Goal: Information Seeking & Learning: Find specific page/section

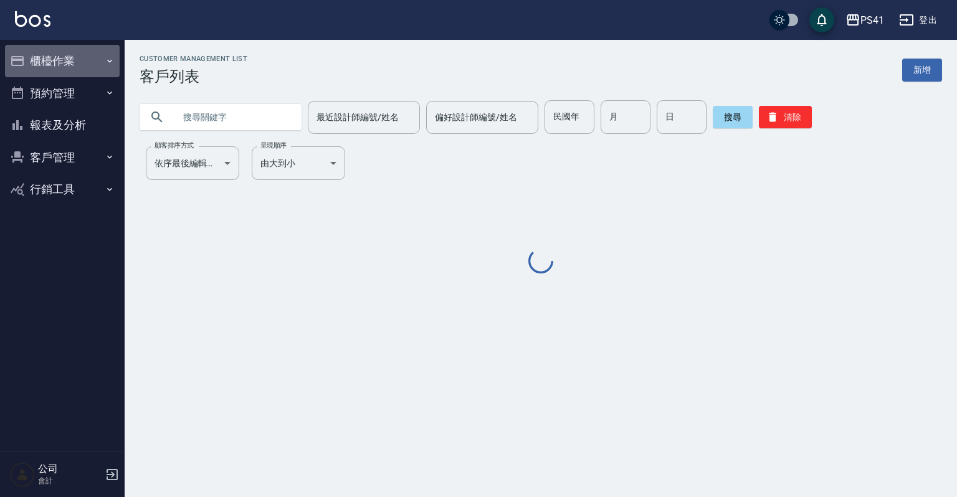
click at [105, 62] on icon "button" at bounding box center [110, 61] width 10 height 10
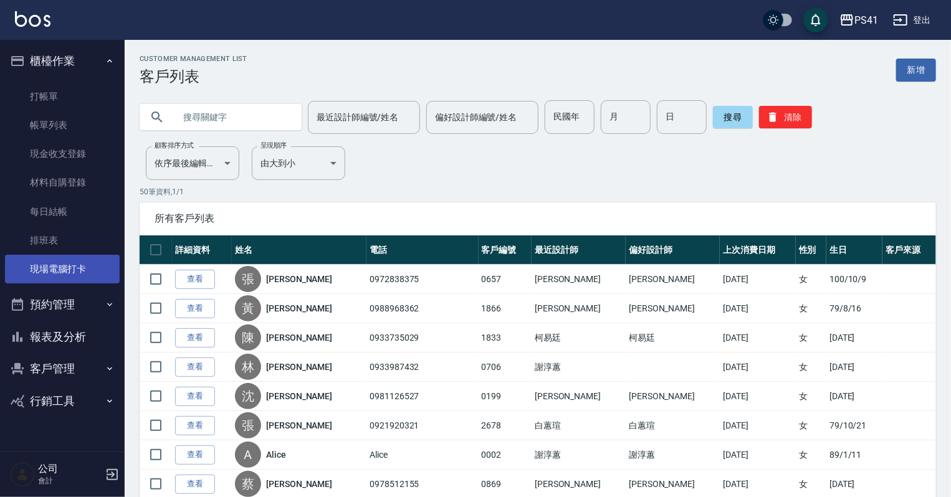
click at [67, 272] on link "現場電腦打卡" at bounding box center [62, 269] width 115 height 29
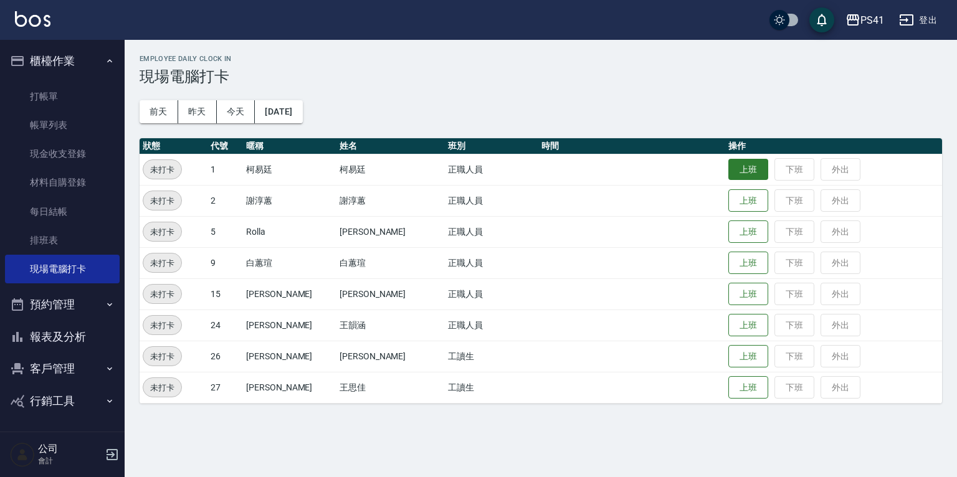
click at [728, 164] on button "上班" at bounding box center [748, 170] width 40 height 22
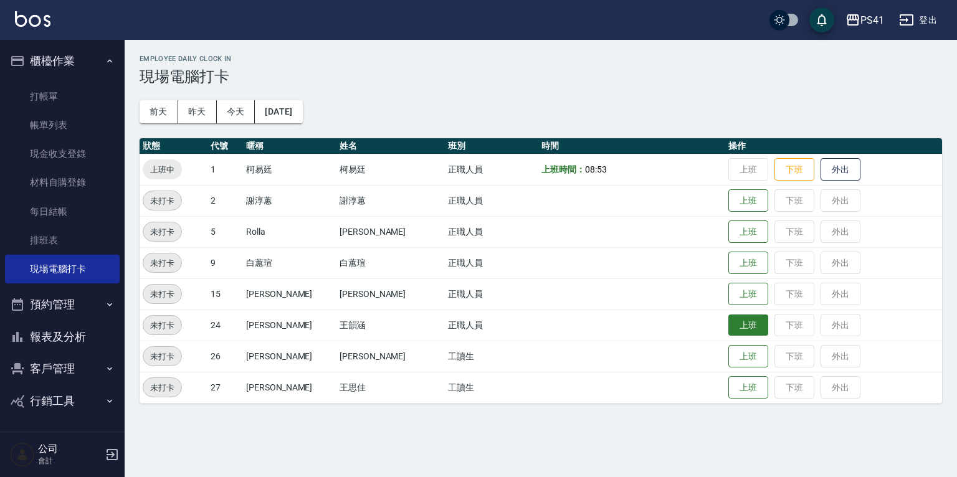
click at [732, 326] on button "上班" at bounding box center [748, 326] width 40 height 22
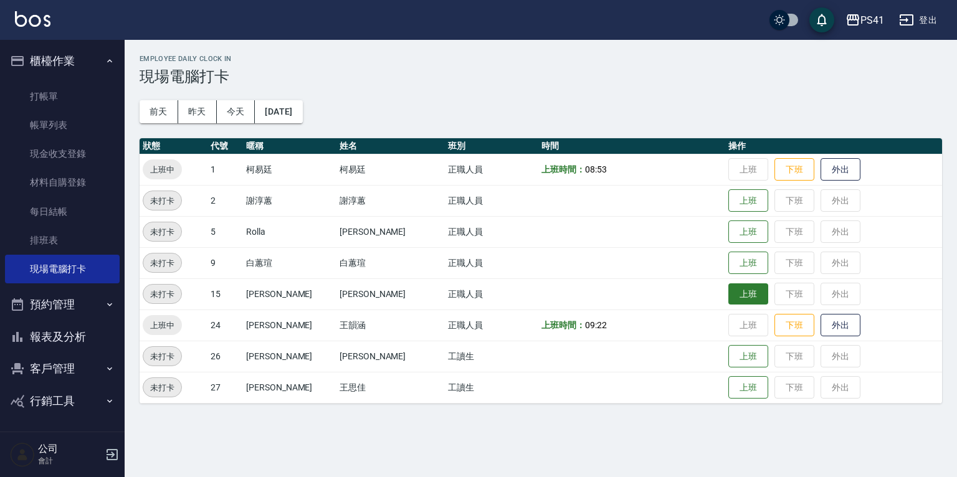
click at [732, 292] on button "上班" at bounding box center [748, 295] width 40 height 22
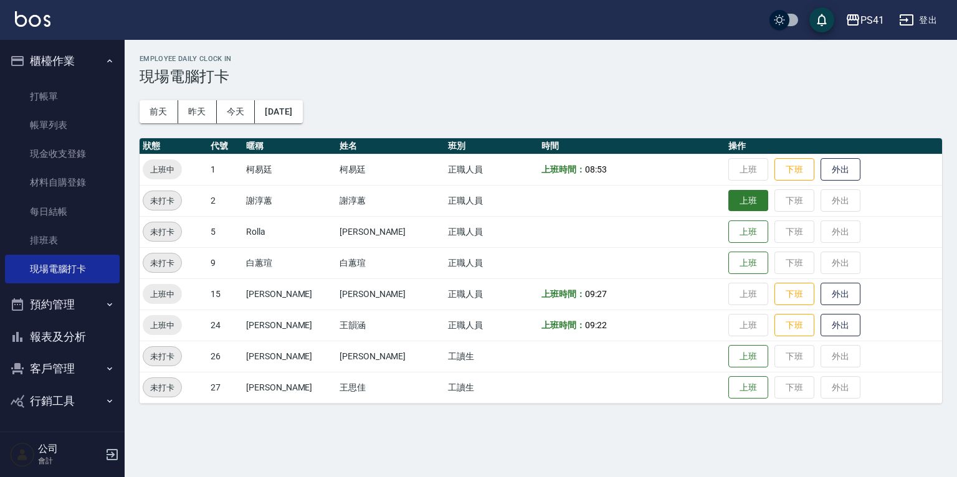
click at [742, 206] on button "上班" at bounding box center [748, 201] width 40 height 22
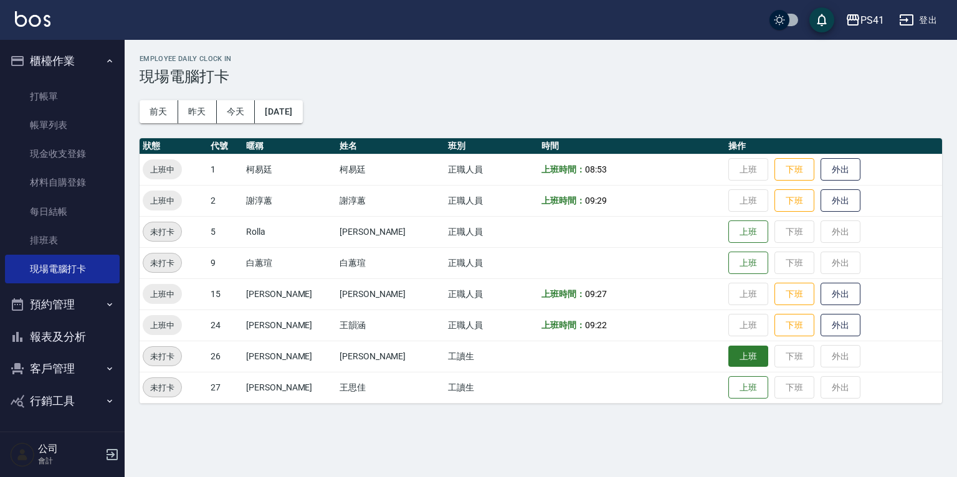
click at [735, 346] on button "上班" at bounding box center [748, 357] width 40 height 22
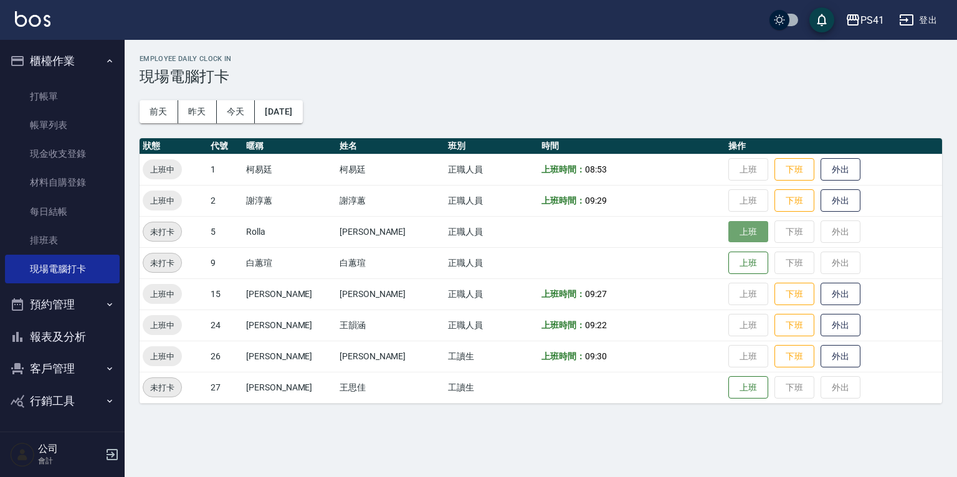
click at [728, 232] on button "上班" at bounding box center [748, 232] width 40 height 22
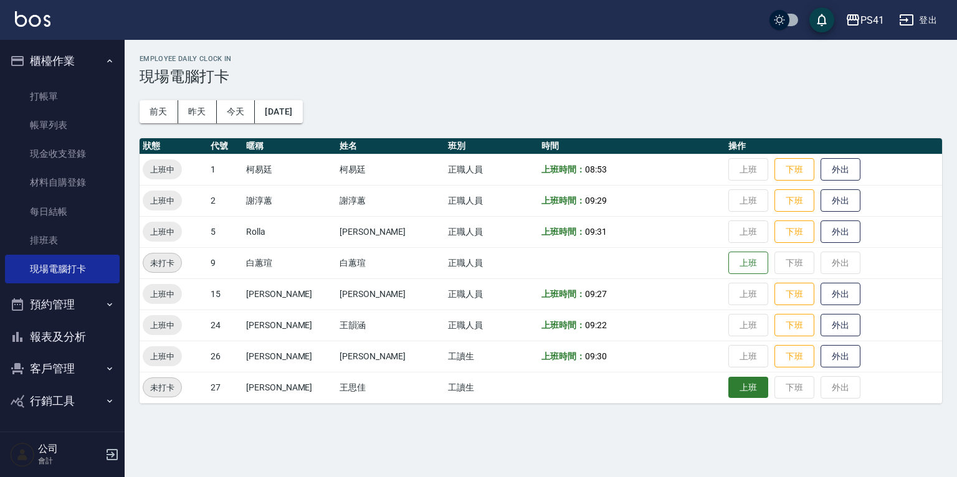
click at [734, 383] on button "上班" at bounding box center [748, 388] width 40 height 22
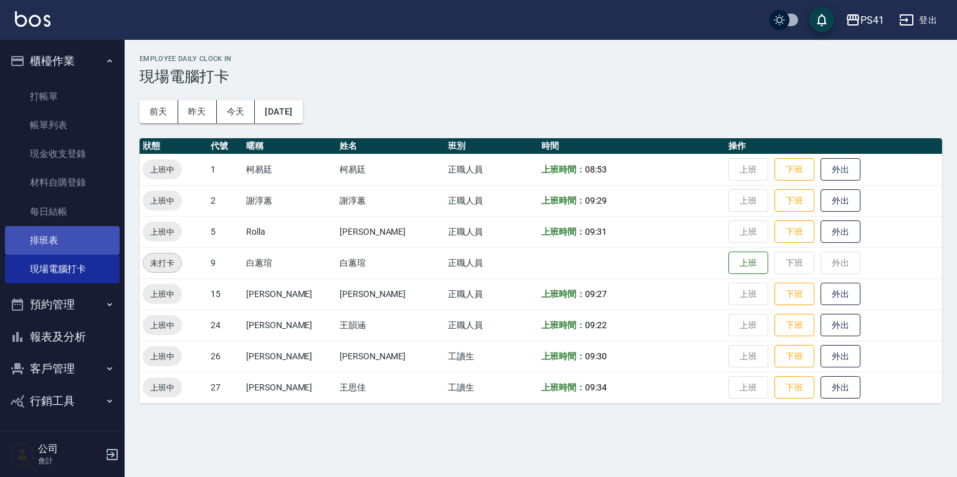
click at [57, 239] on link "排班表" at bounding box center [62, 240] width 115 height 29
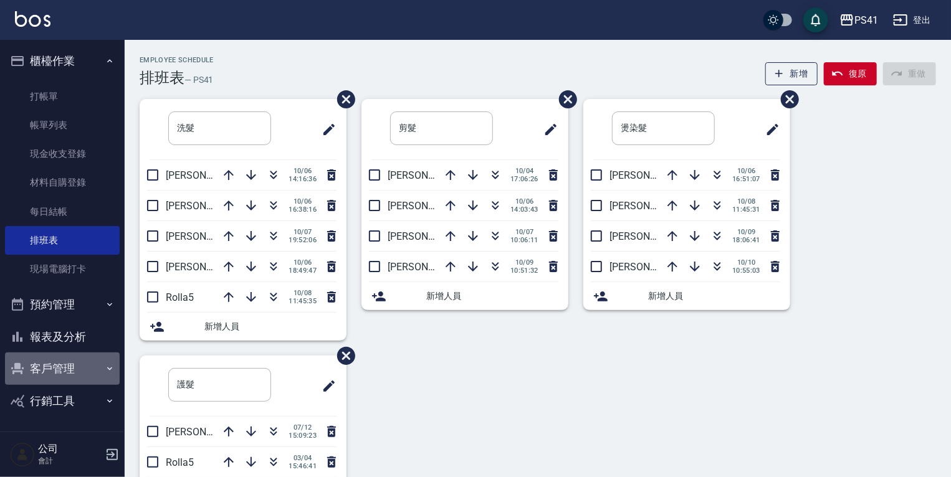
drag, startPoint x: 79, startPoint y: 363, endPoint x: 79, endPoint y: 392, distance: 28.7
click at [79, 366] on button "客戶管理" at bounding box center [62, 369] width 115 height 32
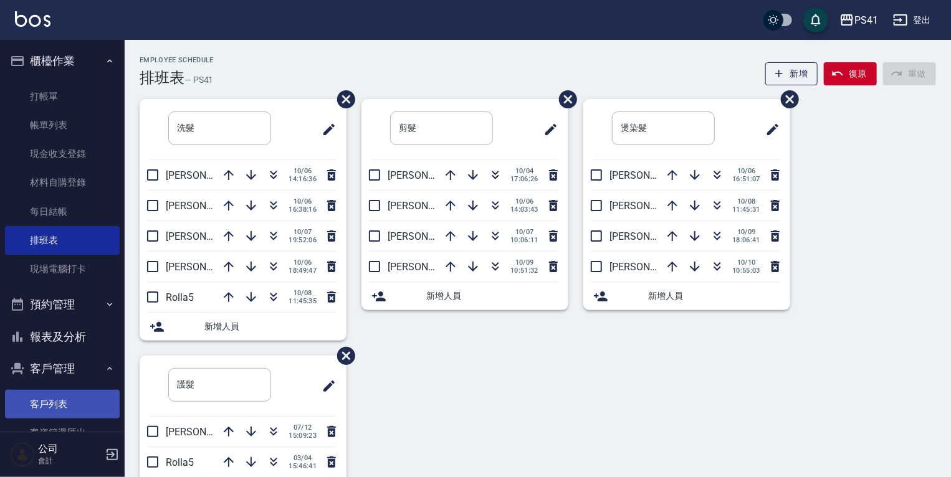
click at [79, 394] on link "客戶列表" at bounding box center [62, 404] width 115 height 29
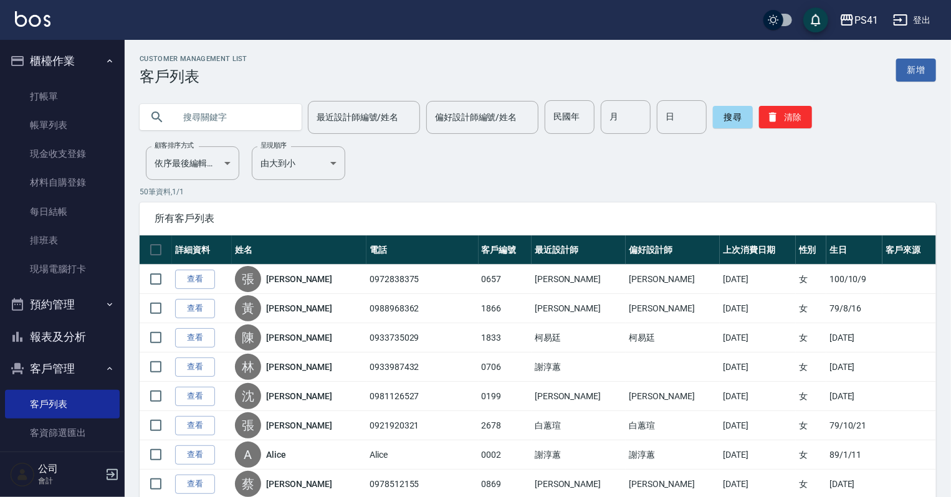
click at [275, 112] on input "text" at bounding box center [232, 117] width 117 height 34
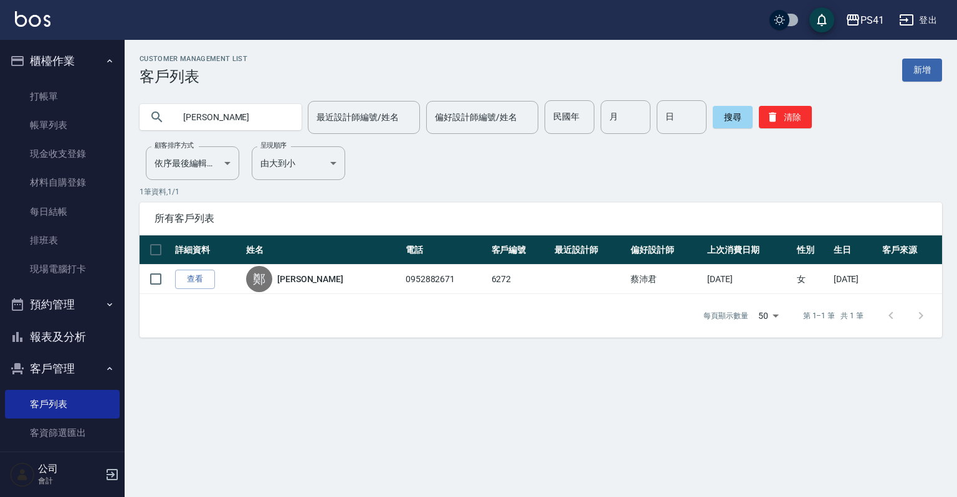
type input "婕"
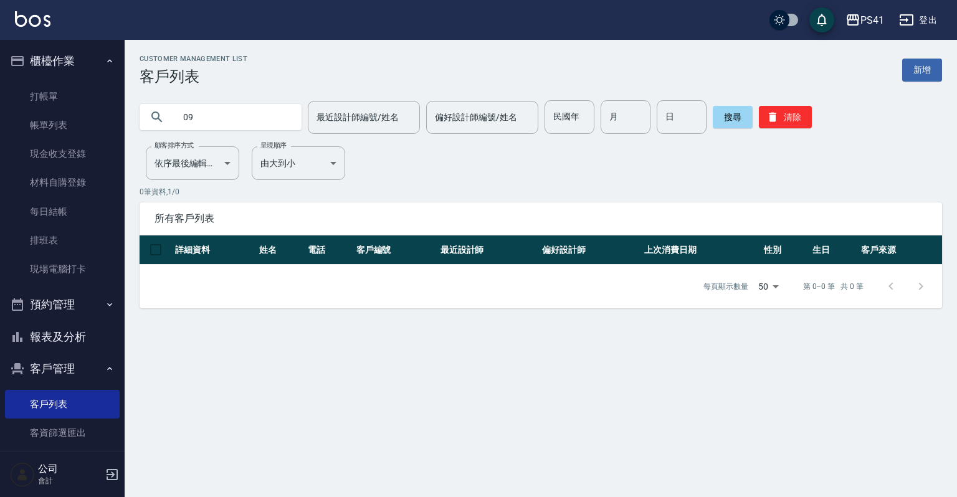
type input "0"
type input "[PERSON_NAME]"
drag, startPoint x: 272, startPoint y: 110, endPoint x: 183, endPoint y: 110, distance: 88.5
click at [166, 118] on div "[PERSON_NAME]" at bounding box center [221, 117] width 162 height 26
click at [793, 120] on button "清除" at bounding box center [785, 117] width 53 height 22
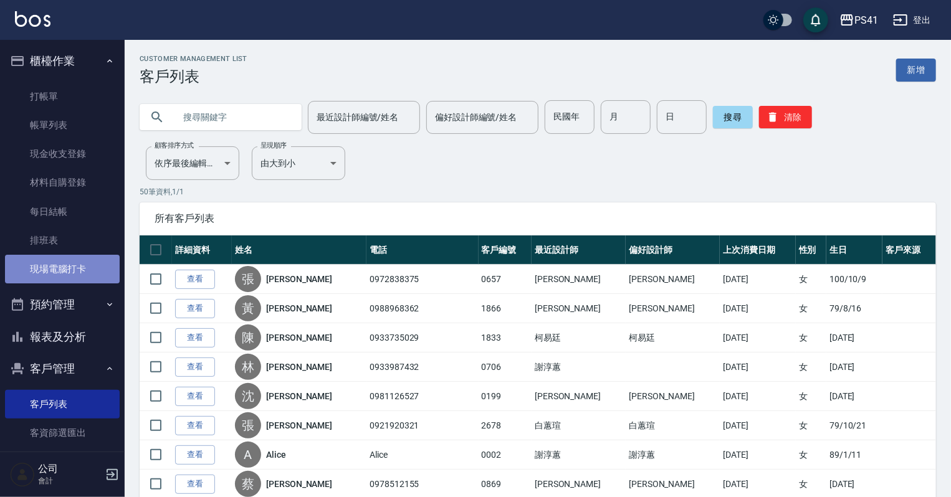
click at [78, 270] on link "現場電腦打卡" at bounding box center [62, 269] width 115 height 29
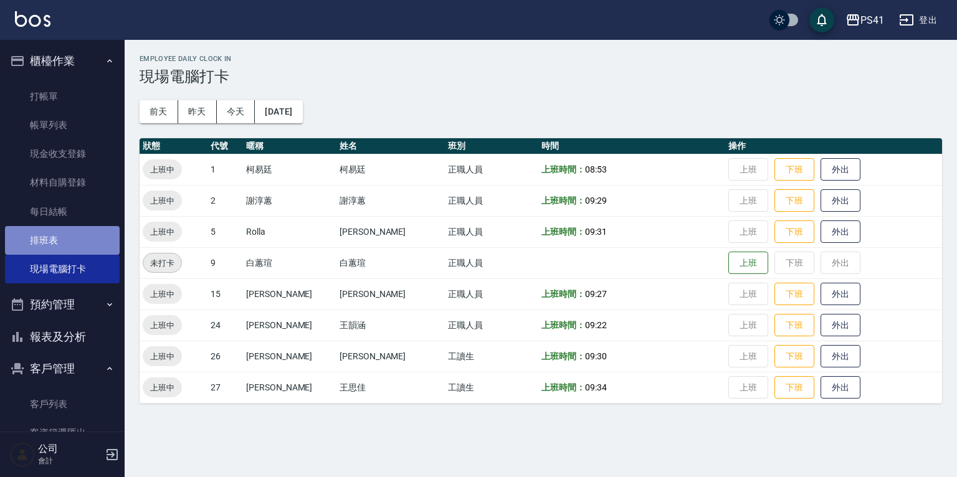
click at [78, 232] on link "排班表" at bounding box center [62, 240] width 115 height 29
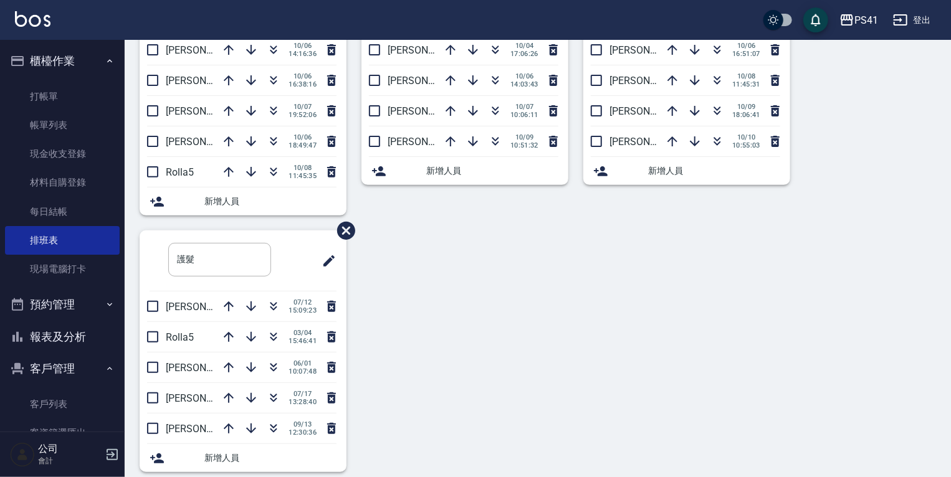
scroll to position [138, 0]
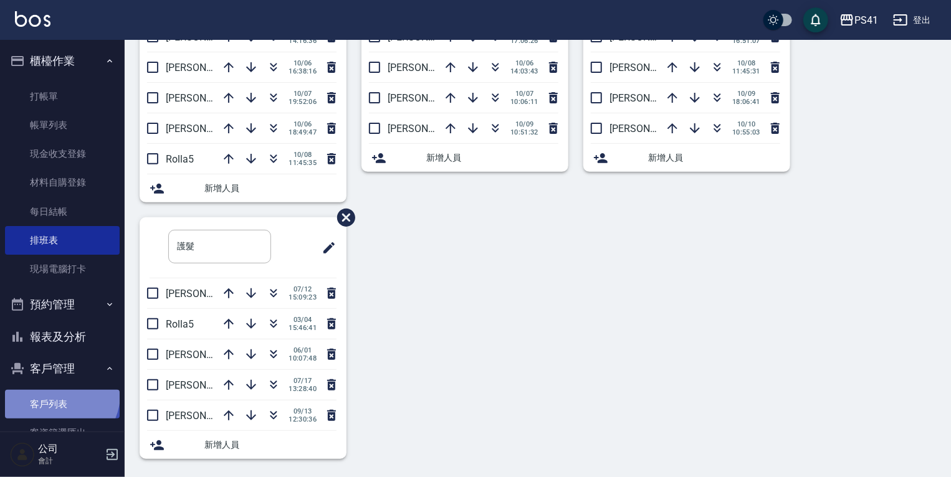
click at [60, 395] on link "客戶列表" at bounding box center [62, 404] width 115 height 29
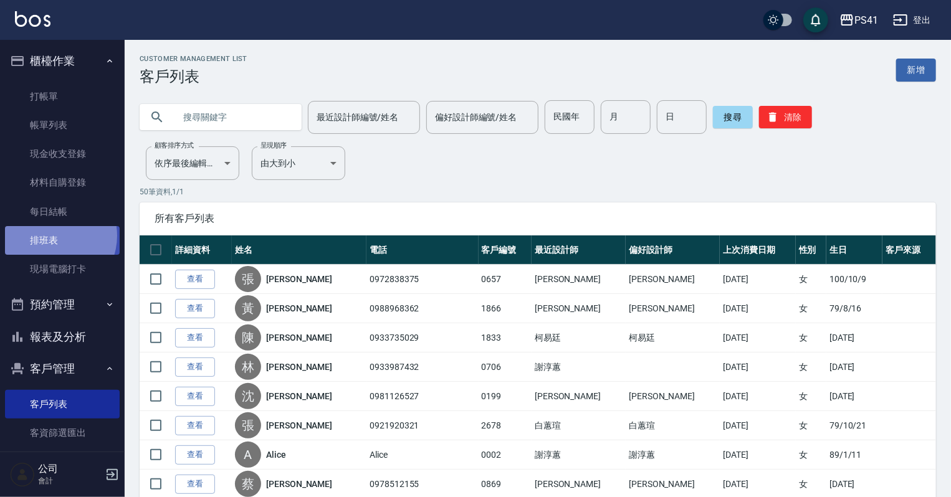
click at [50, 236] on link "排班表" at bounding box center [62, 240] width 115 height 29
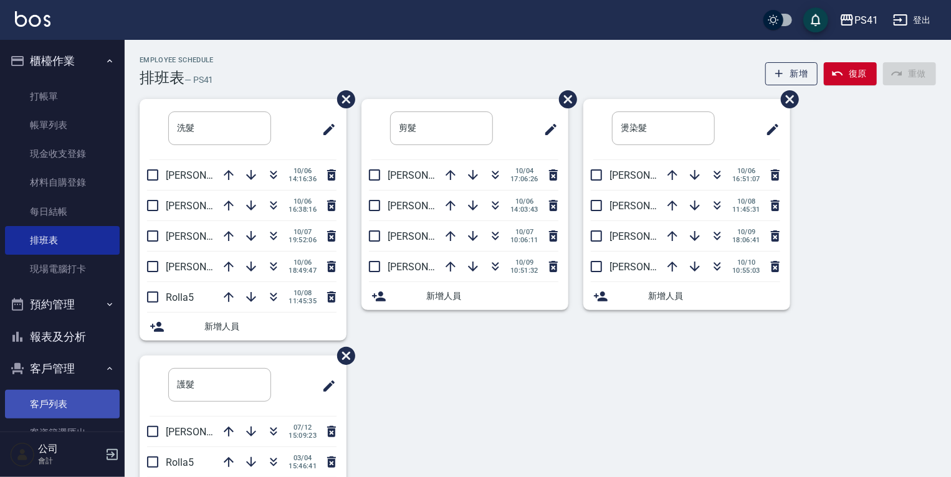
drag, startPoint x: 55, startPoint y: 403, endPoint x: 65, endPoint y: 416, distance: 17.0
click at [55, 403] on link "客戶列表" at bounding box center [62, 404] width 115 height 29
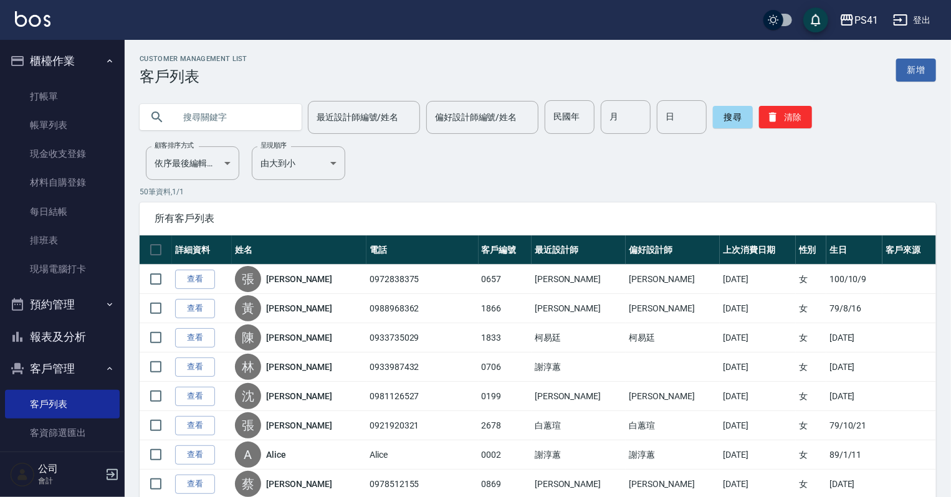
click at [264, 112] on input "text" at bounding box center [232, 117] width 117 height 34
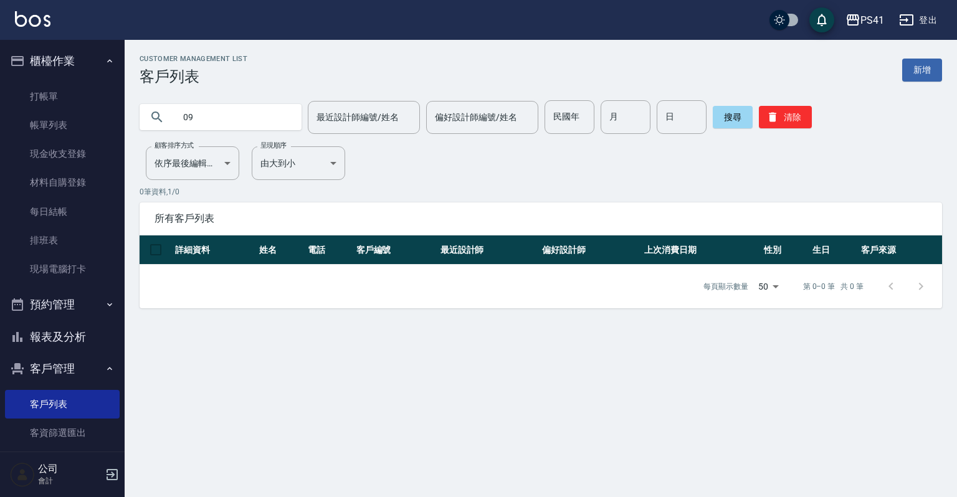
type input "0"
type input "圖"
type input "[PERSON_NAME]"
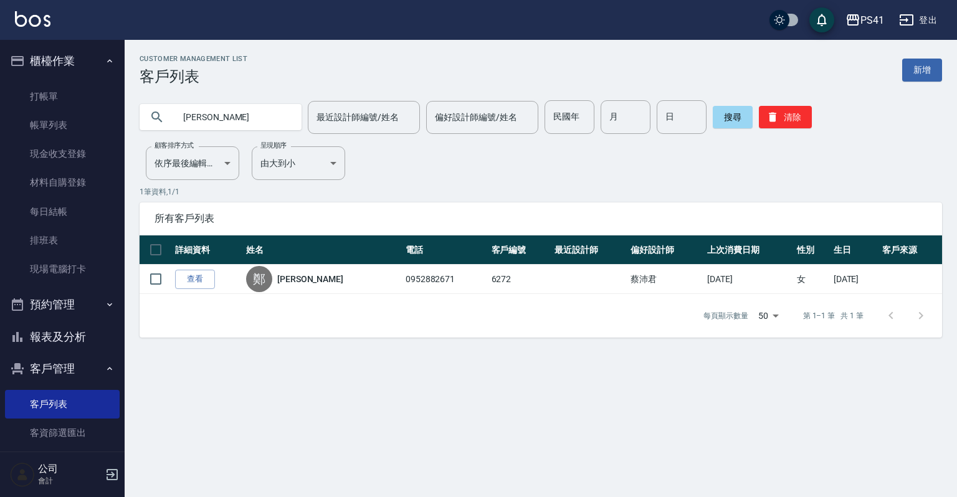
drag, startPoint x: 203, startPoint y: 120, endPoint x: 171, endPoint y: 102, distance: 36.3
click at [157, 105] on div "[PERSON_NAME]" at bounding box center [221, 117] width 162 height 26
click at [797, 125] on button "清除" at bounding box center [785, 117] width 53 height 22
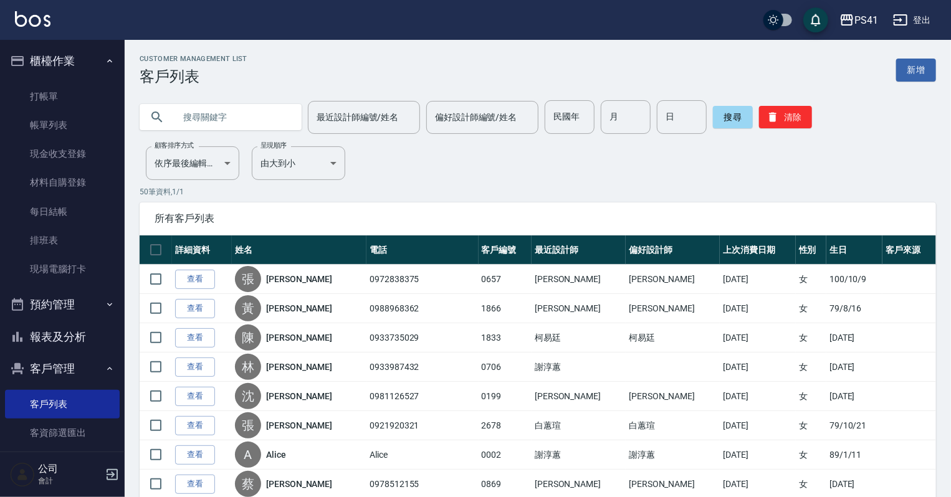
click at [239, 116] on input "text" at bounding box center [232, 117] width 117 height 34
type input "[PERSON_NAME]"
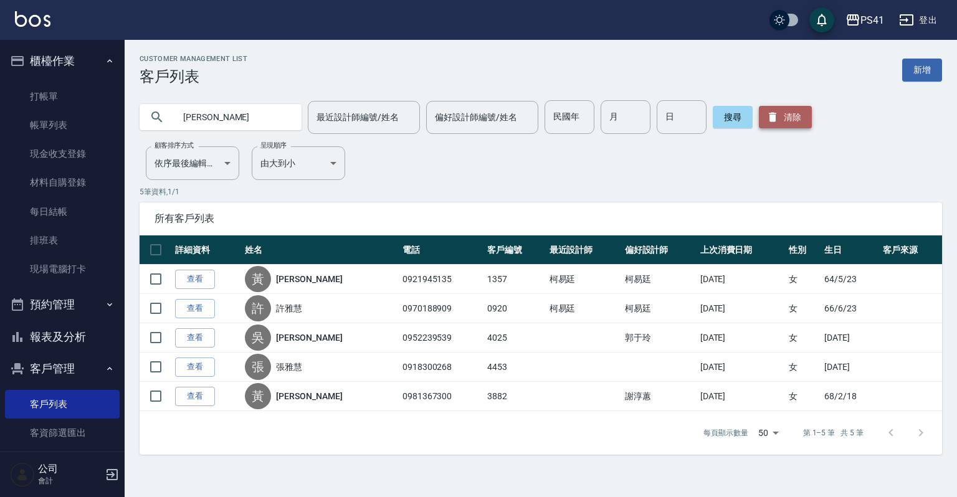
click at [790, 116] on button "清除" at bounding box center [785, 117] width 53 height 22
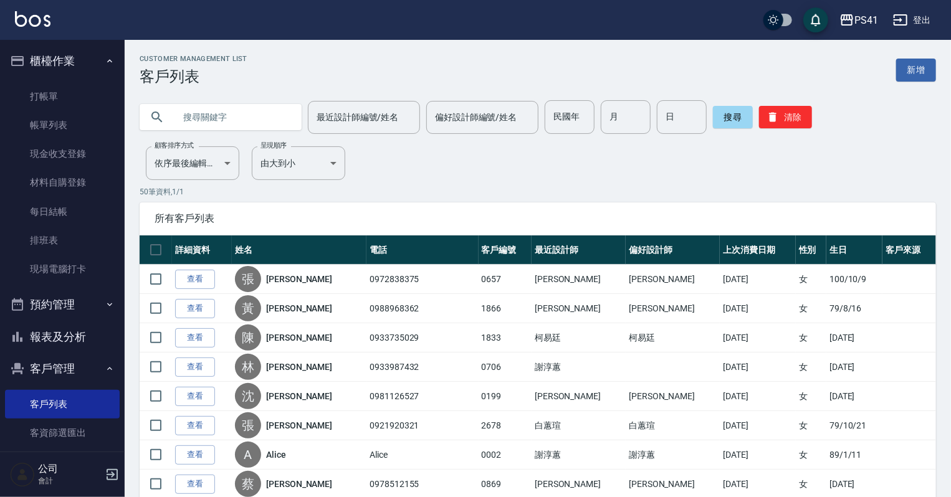
click at [187, 107] on input "text" at bounding box center [232, 117] width 117 height 34
type input "0966039708"
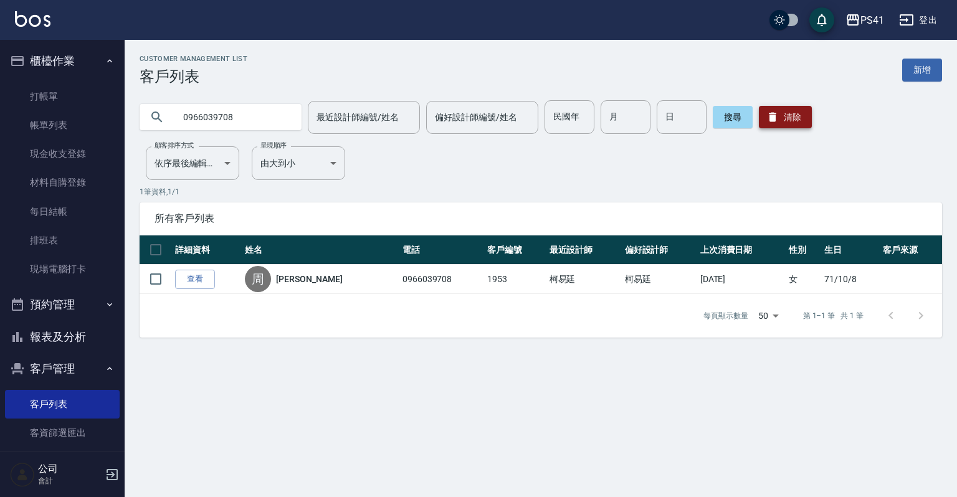
drag, startPoint x: 790, startPoint y: 124, endPoint x: 728, endPoint y: 122, distance: 61.7
click at [790, 123] on button "清除" at bounding box center [785, 117] width 53 height 22
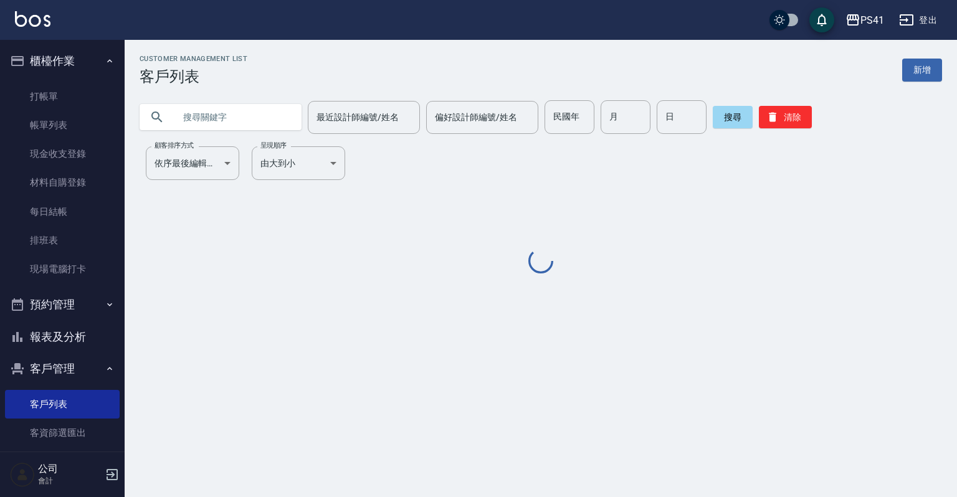
click at [242, 112] on input "text" at bounding box center [232, 117] width 117 height 34
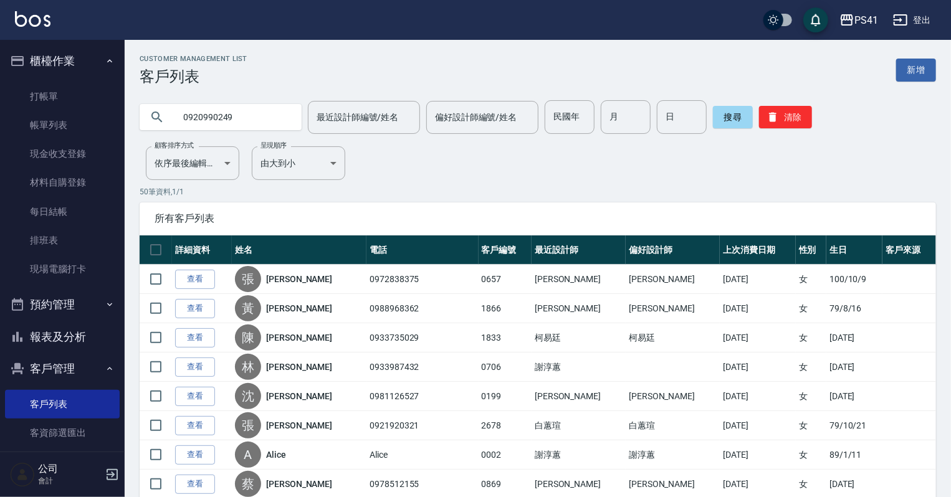
type input "0920990249"
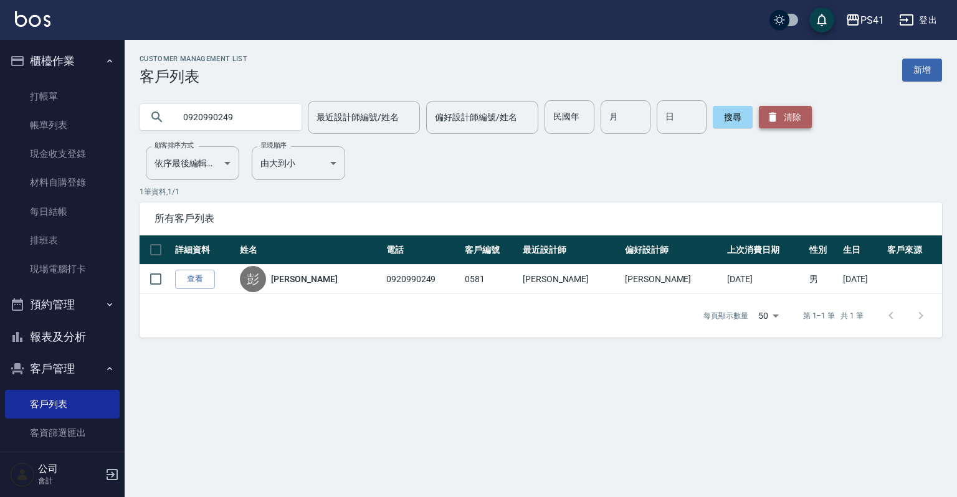
click at [798, 113] on button "清除" at bounding box center [785, 117] width 53 height 22
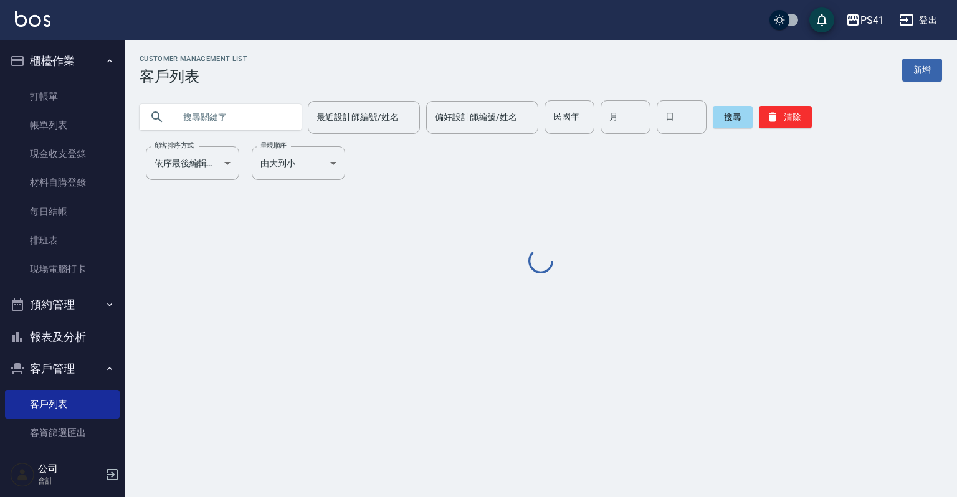
click at [203, 120] on input "text" at bounding box center [232, 117] width 117 height 34
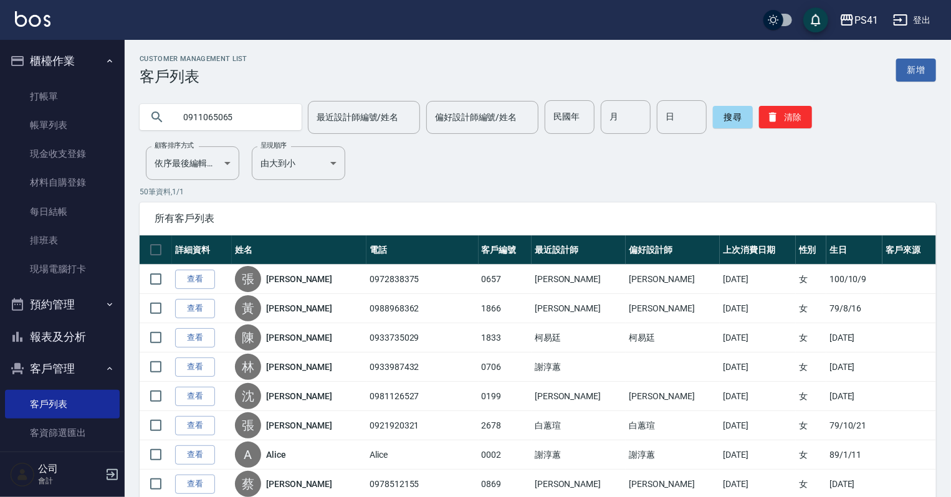
type input "0911065065"
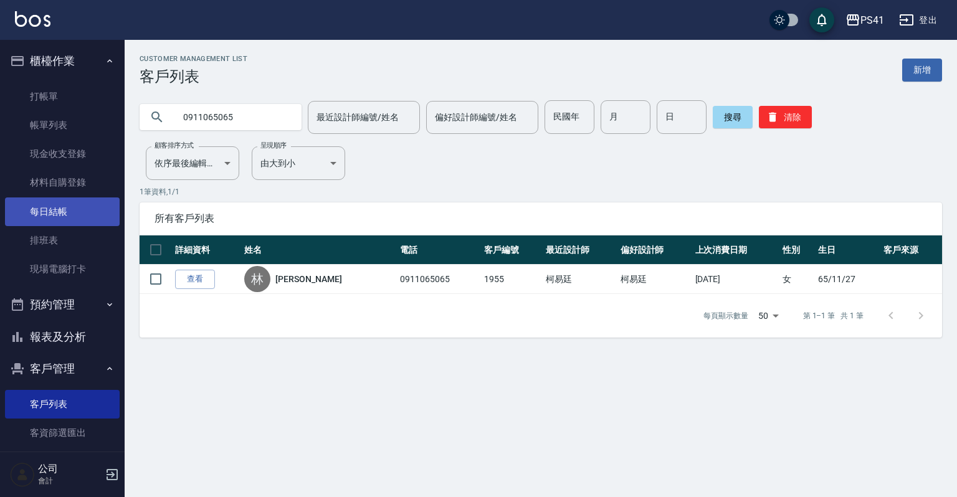
drag, startPoint x: 80, startPoint y: 242, endPoint x: 80, endPoint y: 225, distance: 16.8
click at [80, 242] on link "排班表" at bounding box center [62, 240] width 115 height 29
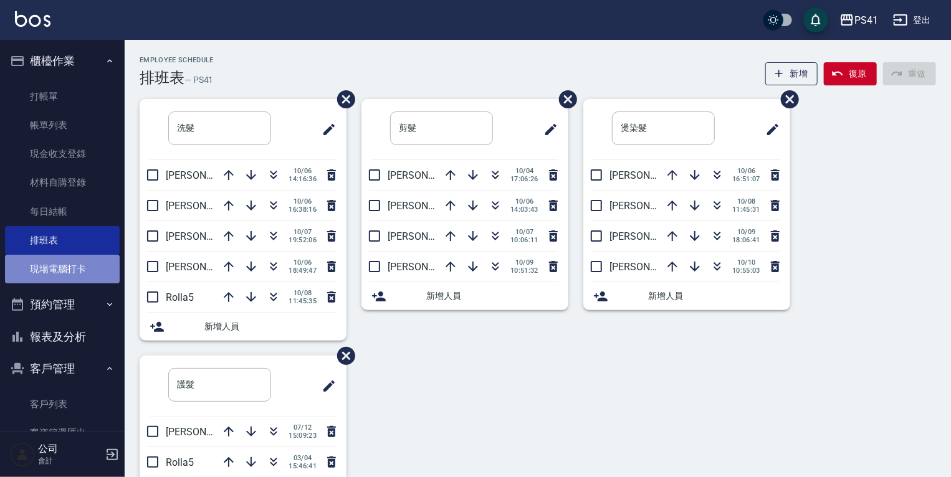
click at [83, 274] on link "現場電腦打卡" at bounding box center [62, 269] width 115 height 29
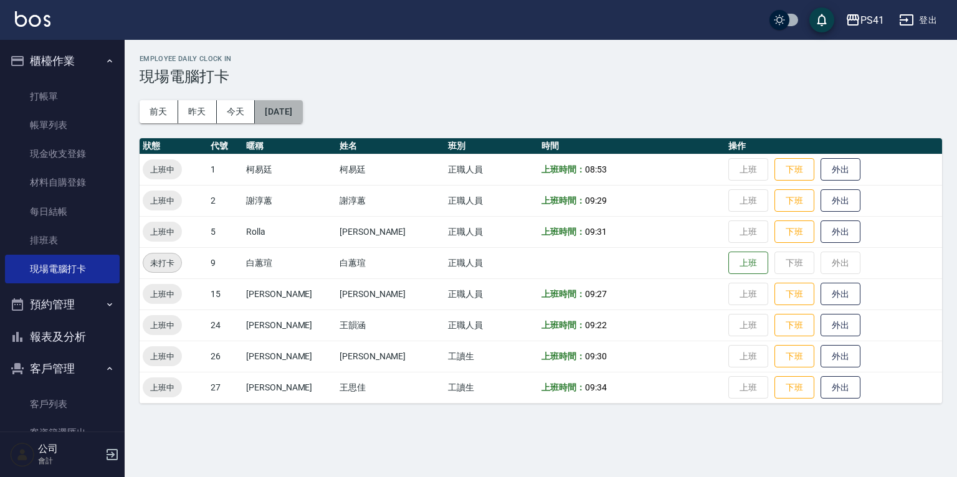
click at [297, 110] on button "[DATE]" at bounding box center [278, 111] width 47 height 23
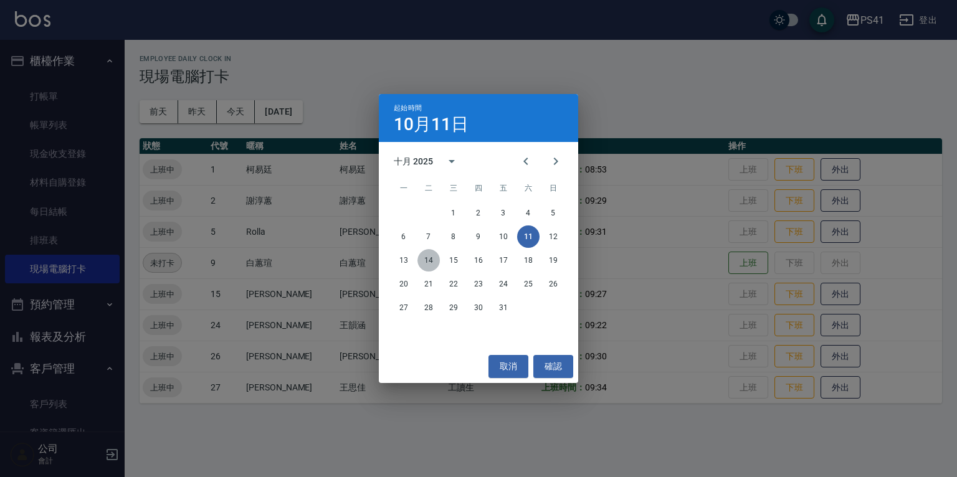
click at [427, 257] on button "14" at bounding box center [429, 260] width 22 height 22
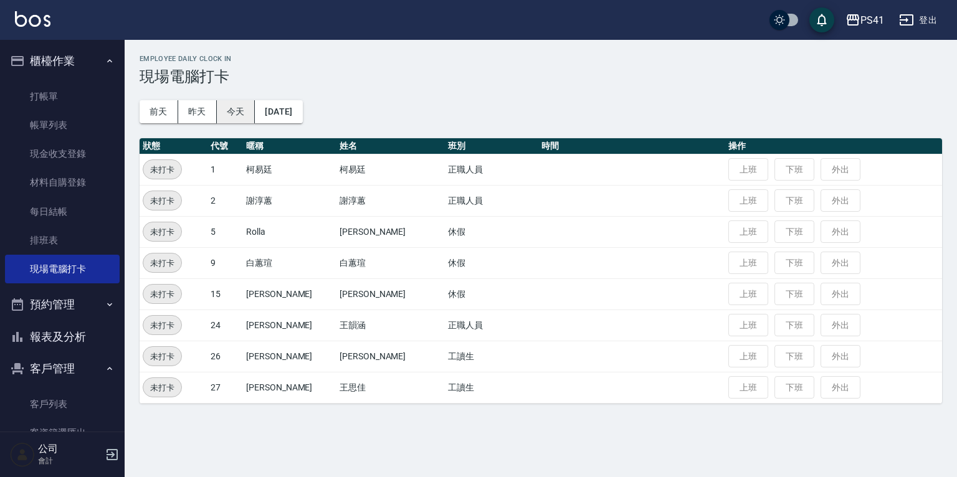
click at [222, 116] on button "今天" at bounding box center [236, 111] width 39 height 23
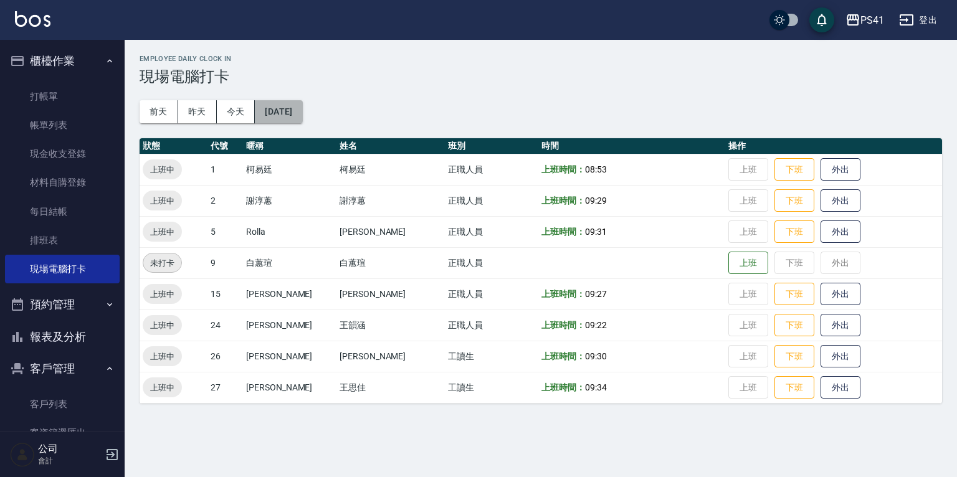
click at [298, 122] on button "[DATE]" at bounding box center [278, 111] width 47 height 23
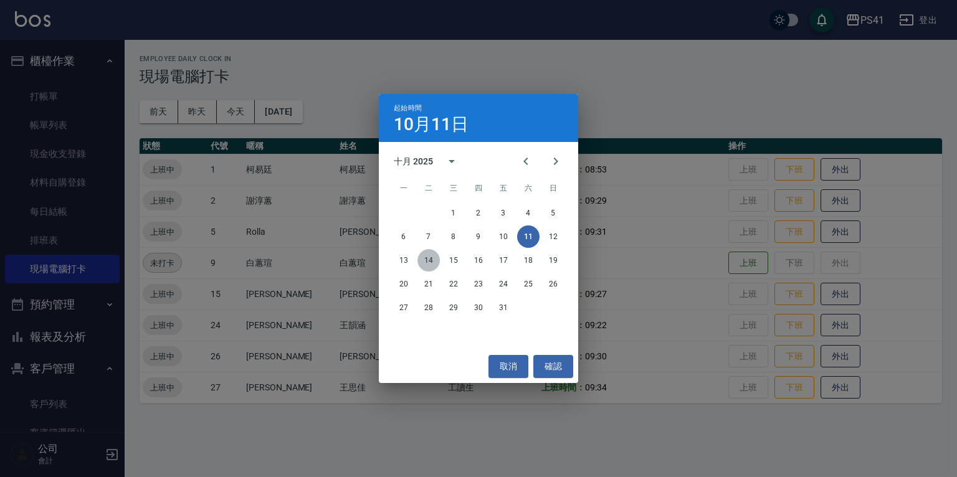
click at [431, 257] on button "14" at bounding box center [429, 260] width 22 height 22
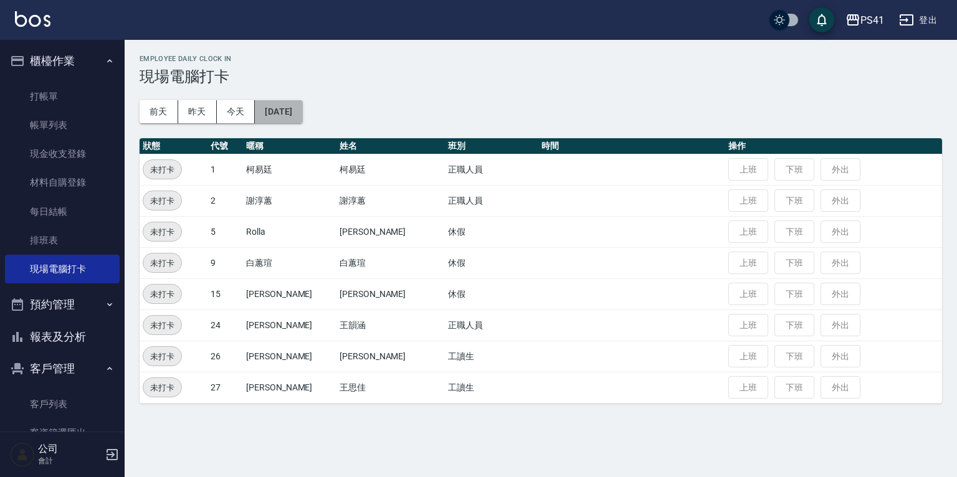
click at [302, 110] on button "[DATE]" at bounding box center [278, 111] width 47 height 23
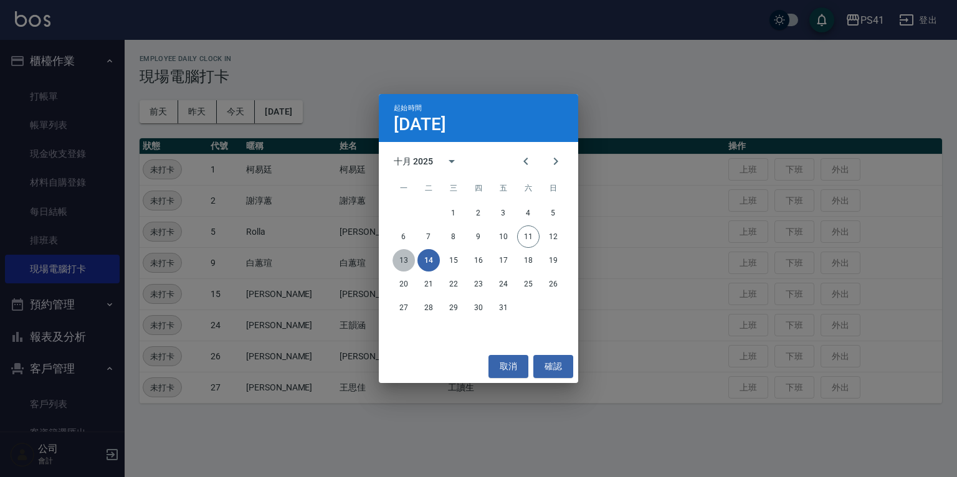
click at [404, 254] on button "13" at bounding box center [404, 260] width 22 height 22
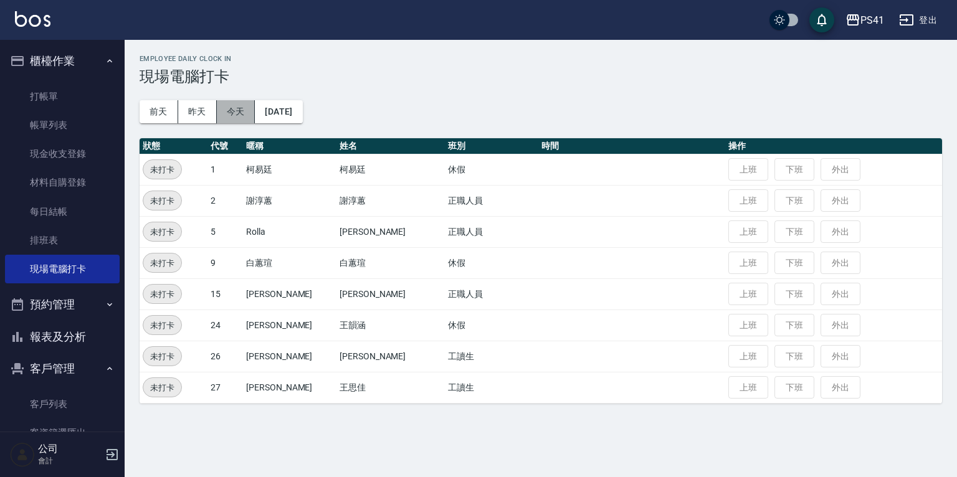
click at [230, 113] on button "今天" at bounding box center [236, 111] width 39 height 23
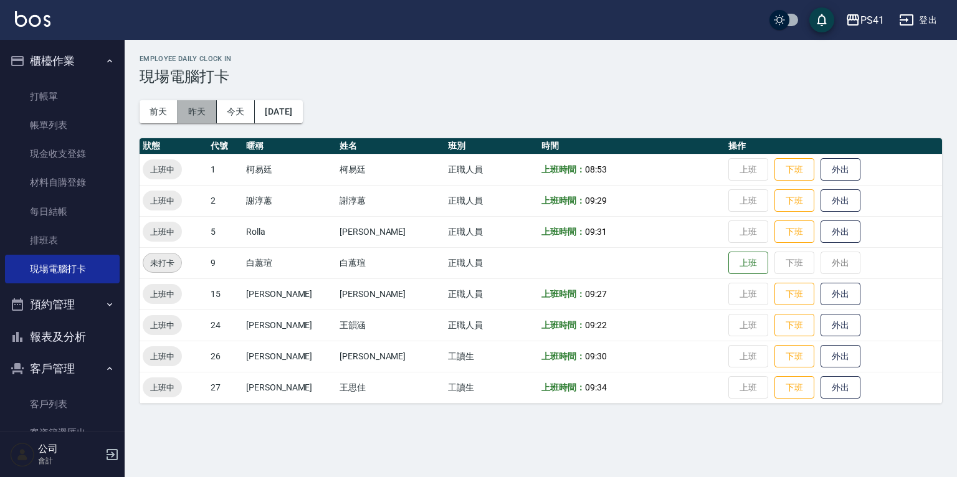
click at [183, 113] on button "昨天" at bounding box center [197, 111] width 39 height 23
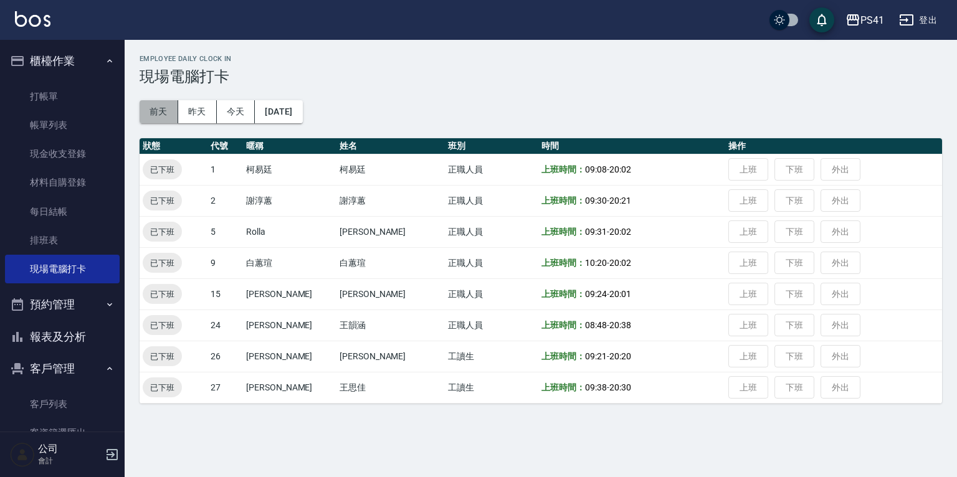
click at [144, 111] on button "前天" at bounding box center [159, 111] width 39 height 23
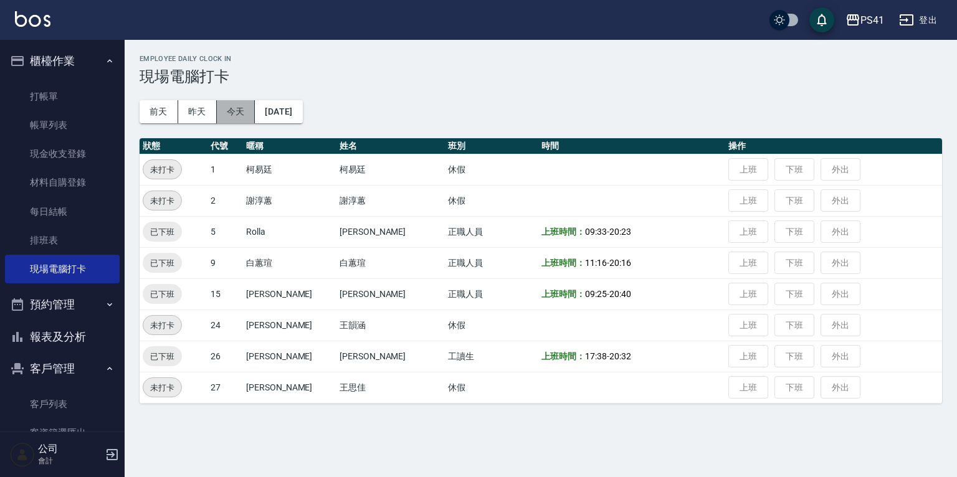
click at [236, 112] on button "今天" at bounding box center [236, 111] width 39 height 23
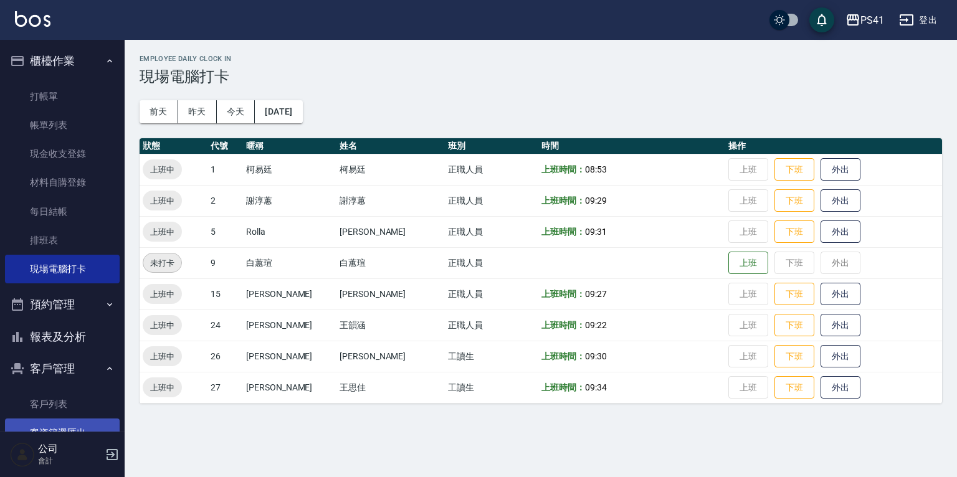
drag, startPoint x: 56, startPoint y: 399, endPoint x: 56, endPoint y: 419, distance: 19.9
click at [56, 399] on link "客戶列表" at bounding box center [62, 404] width 115 height 29
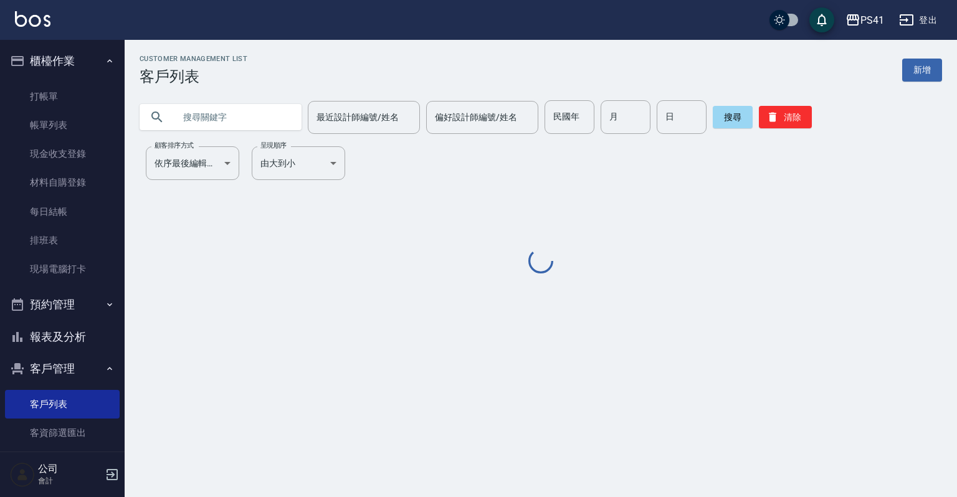
click at [184, 115] on input "text" at bounding box center [232, 117] width 117 height 34
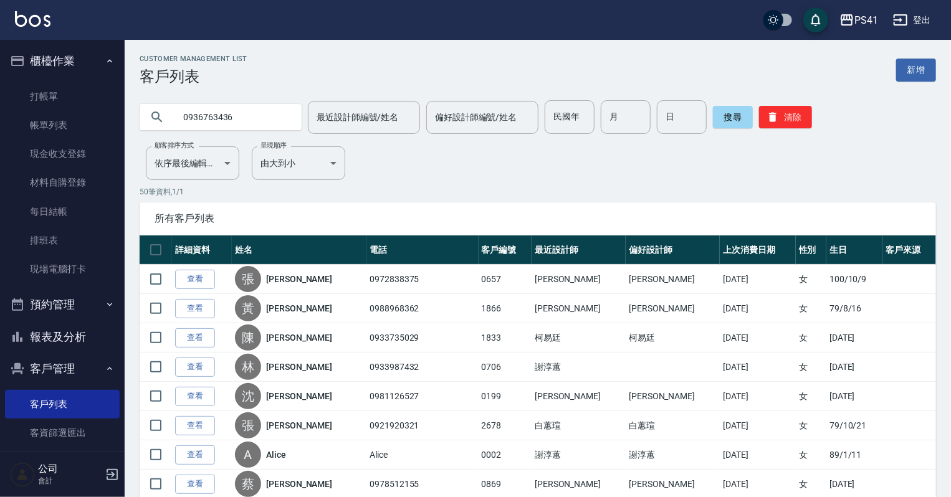
type input "0936763436"
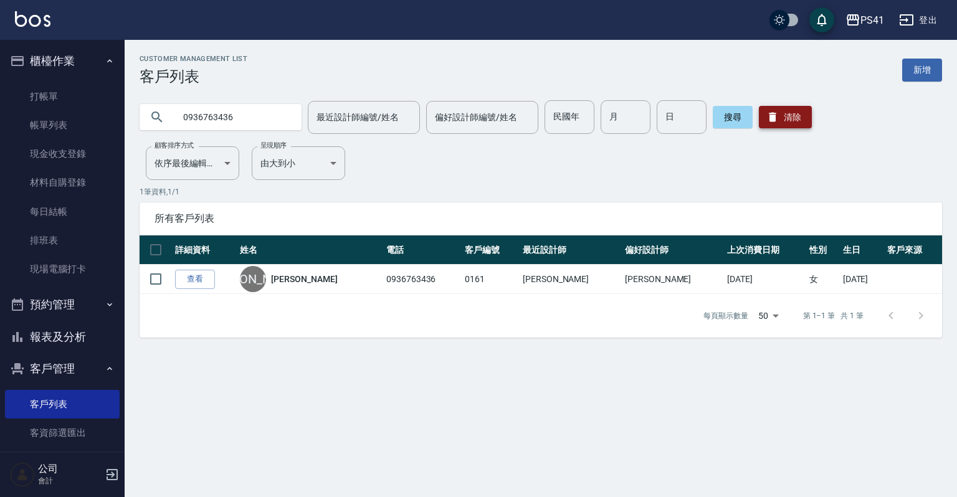
click at [810, 120] on div "0936763436 最近設計師編號/姓名 最近設計師編號/姓名 偏好設計師編號/姓名 偏好設計師編號/姓名 民國年 民國年 月 月 日 日 搜尋 清除" at bounding box center [541, 117] width 803 height 34
click at [803, 120] on button "清除" at bounding box center [785, 117] width 53 height 22
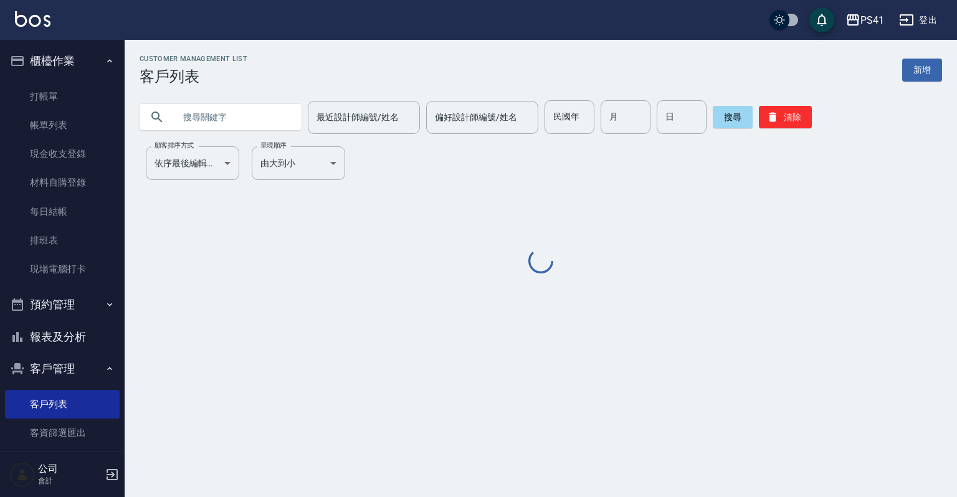
click at [182, 110] on input "text" at bounding box center [232, 117] width 117 height 34
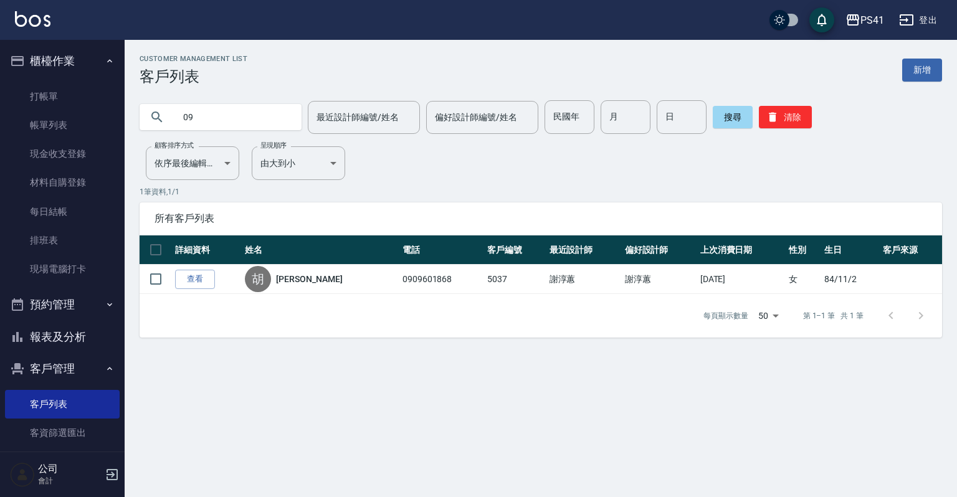
type input "0"
type input "0910043020"
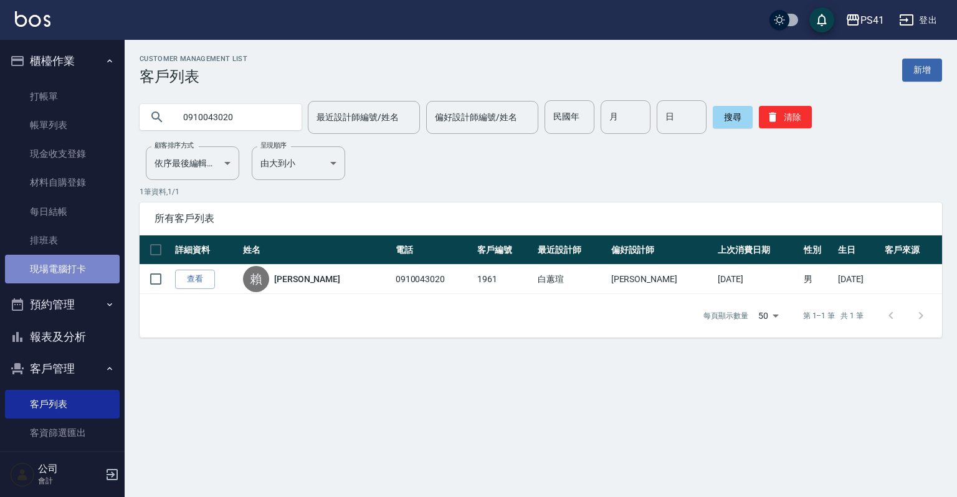
click at [74, 264] on link "現場電腦打卡" at bounding box center [62, 269] width 115 height 29
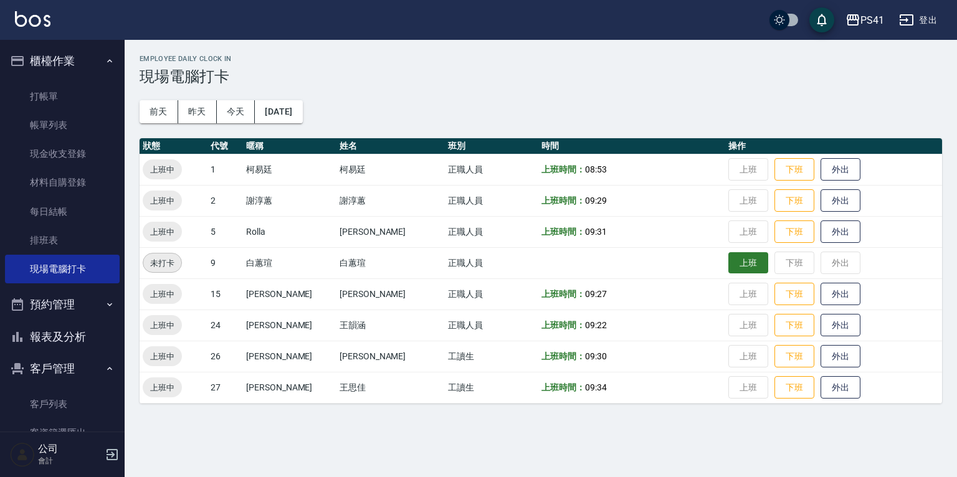
click at [728, 264] on button "上班" at bounding box center [748, 263] width 40 height 22
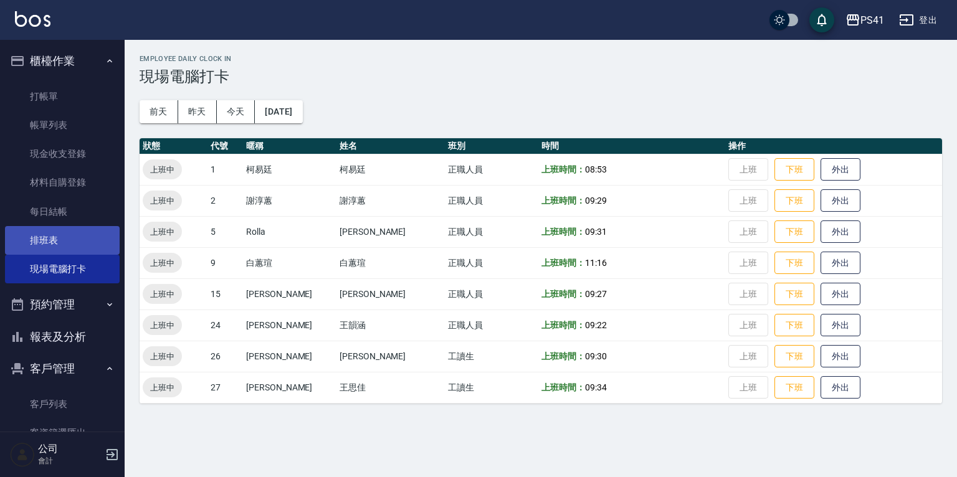
click at [64, 246] on link "排班表" at bounding box center [62, 240] width 115 height 29
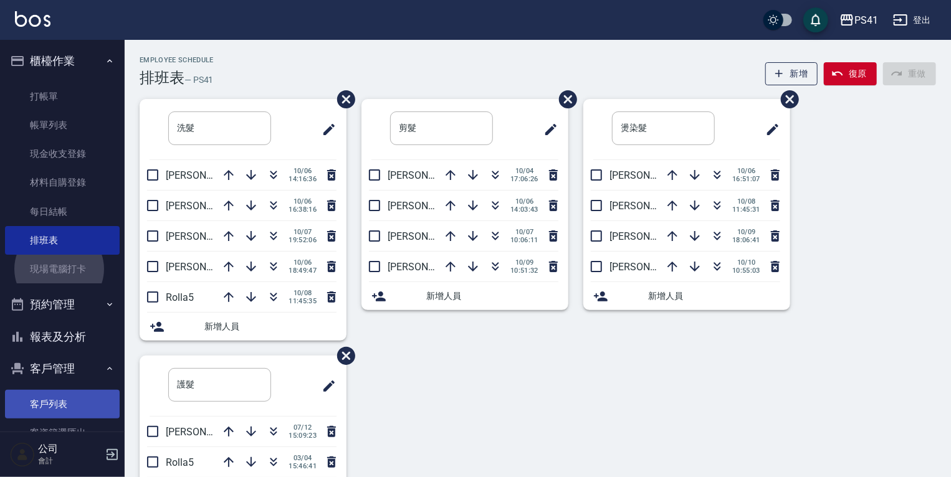
click at [51, 404] on link "客戶列表" at bounding box center [62, 404] width 115 height 29
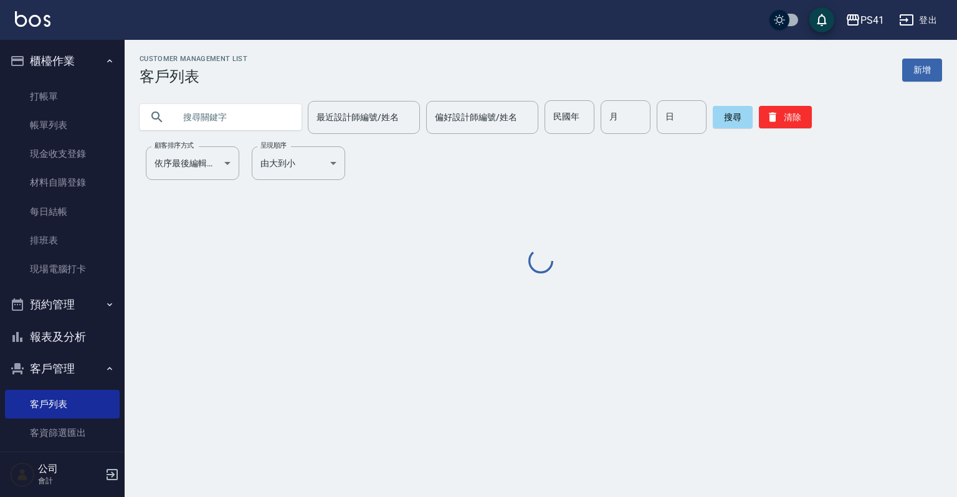
click at [202, 112] on input "text" at bounding box center [232, 117] width 117 height 34
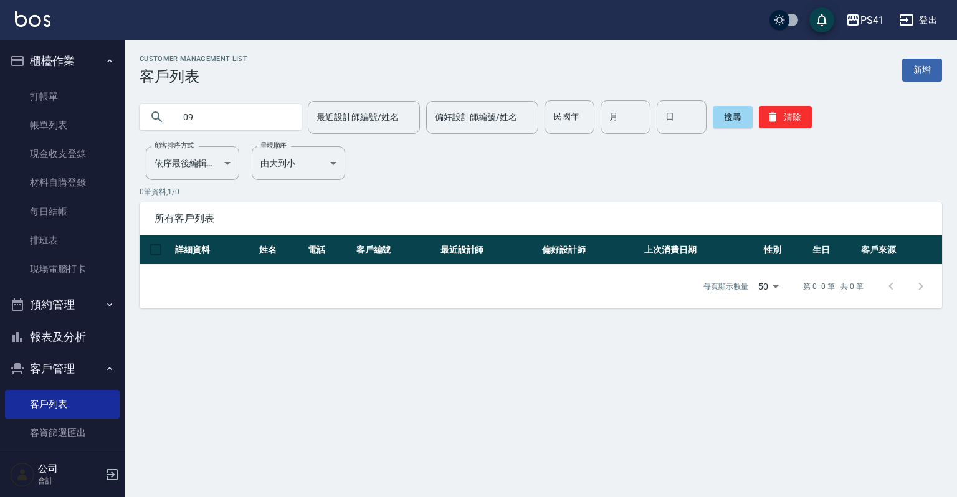
type input "0"
type input "[PERSON_NAME]"
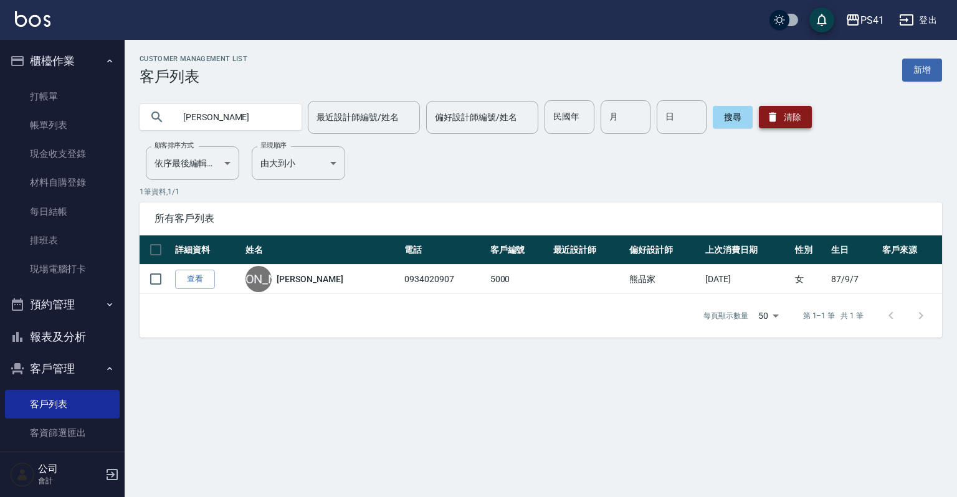
click at [783, 110] on button "清除" at bounding box center [785, 117] width 53 height 22
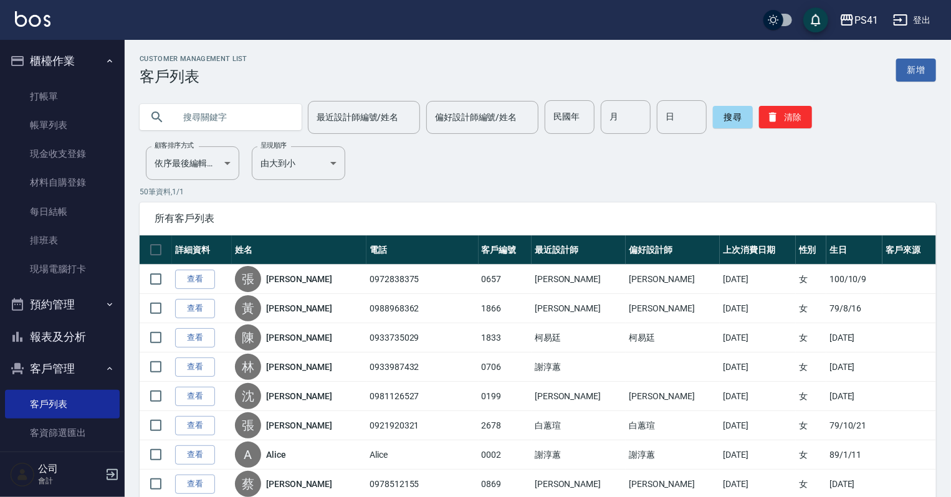
click at [262, 120] on input "text" at bounding box center [232, 117] width 117 height 34
type input "0979023621"
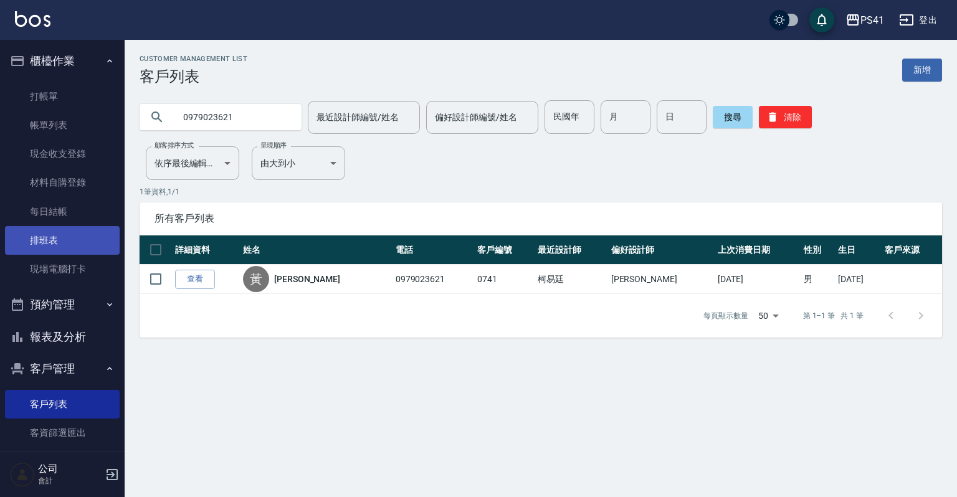
drag, startPoint x: 85, startPoint y: 241, endPoint x: 84, endPoint y: 227, distance: 14.3
click at [85, 242] on link "排班表" at bounding box center [62, 240] width 115 height 29
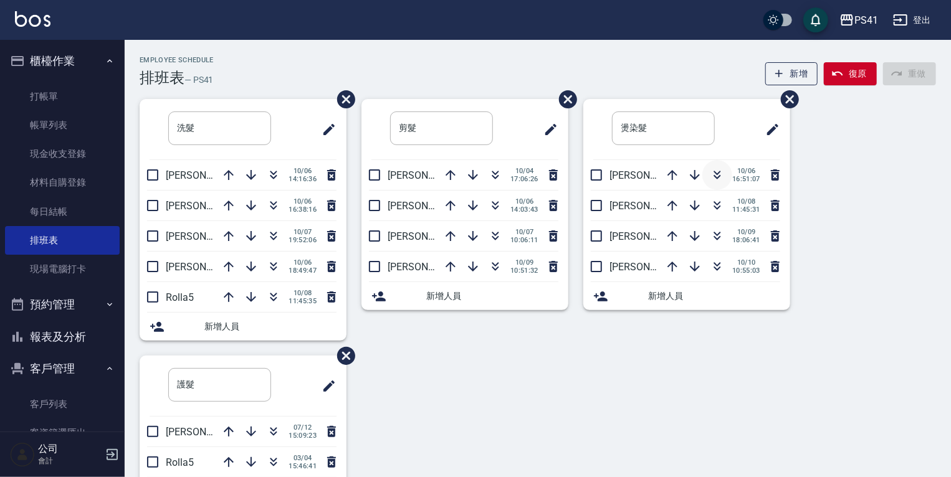
click at [718, 174] on icon "button" at bounding box center [717, 175] width 15 height 15
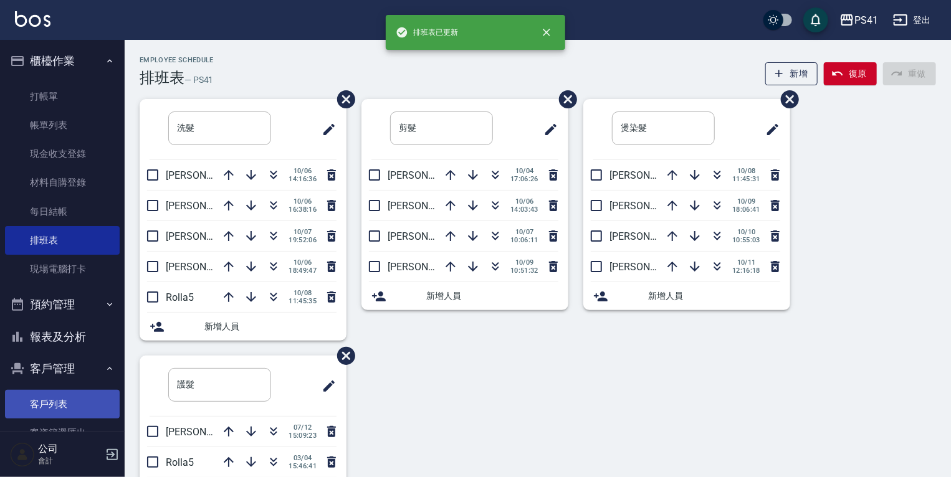
click at [42, 399] on link "客戶列表" at bounding box center [62, 404] width 115 height 29
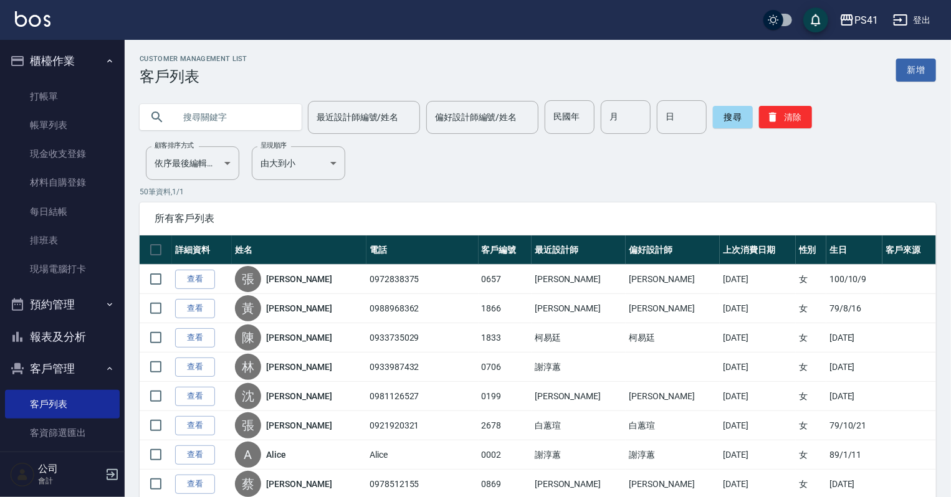
click at [57, 332] on button "報表及分析" at bounding box center [62, 337] width 115 height 32
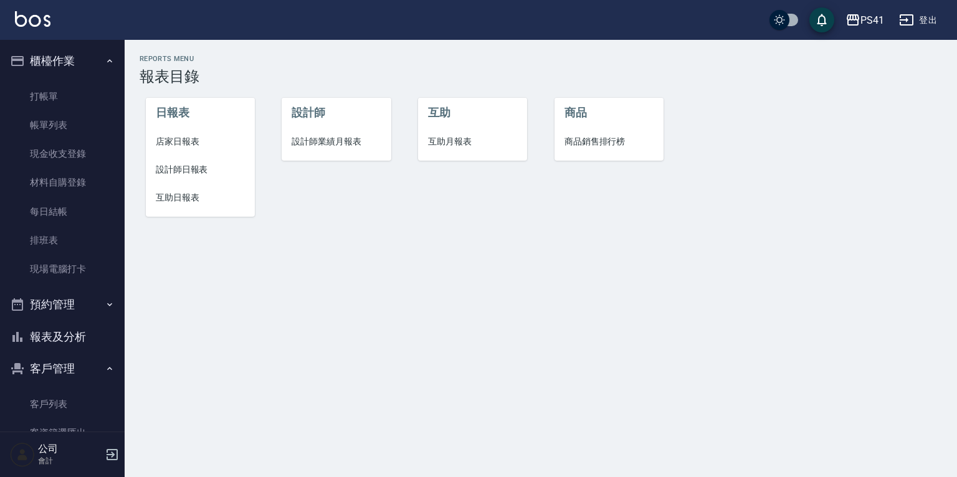
click at [193, 166] on span "設計師日報表" at bounding box center [200, 169] width 89 height 13
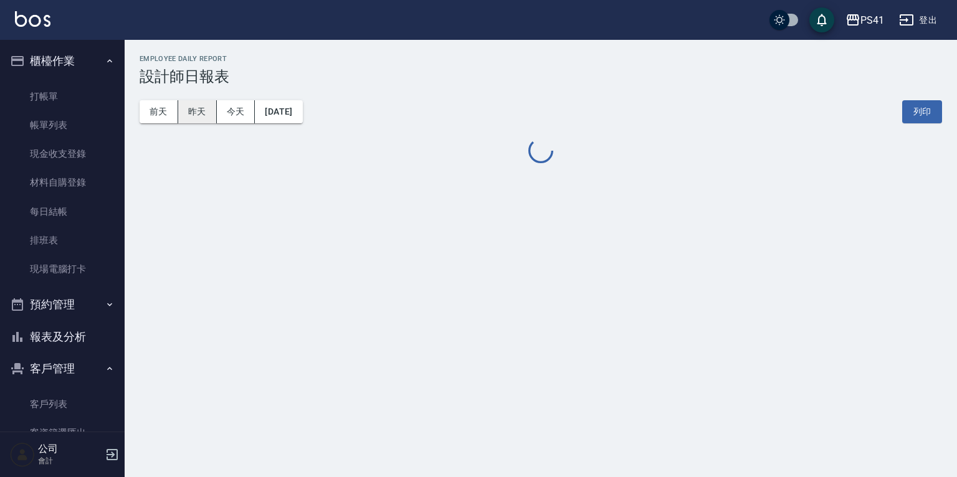
click at [201, 110] on button "昨天" at bounding box center [197, 111] width 39 height 23
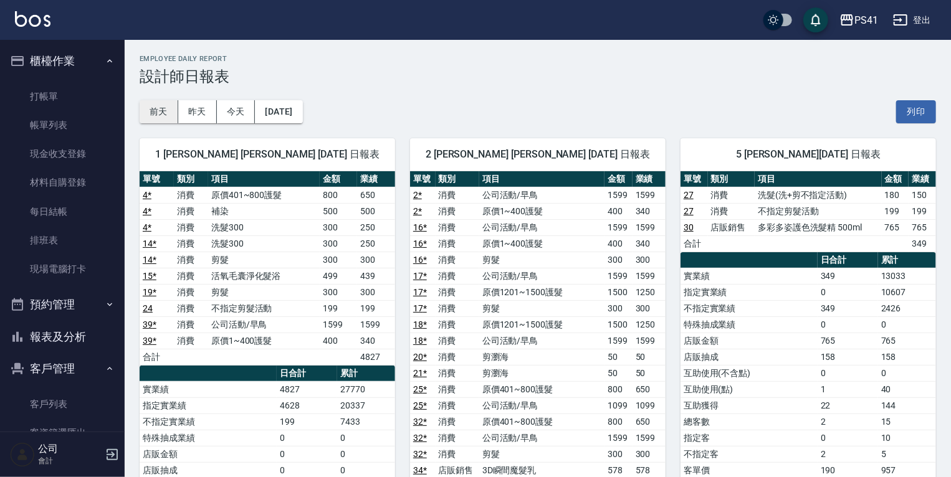
click at [173, 111] on button "前天" at bounding box center [159, 111] width 39 height 23
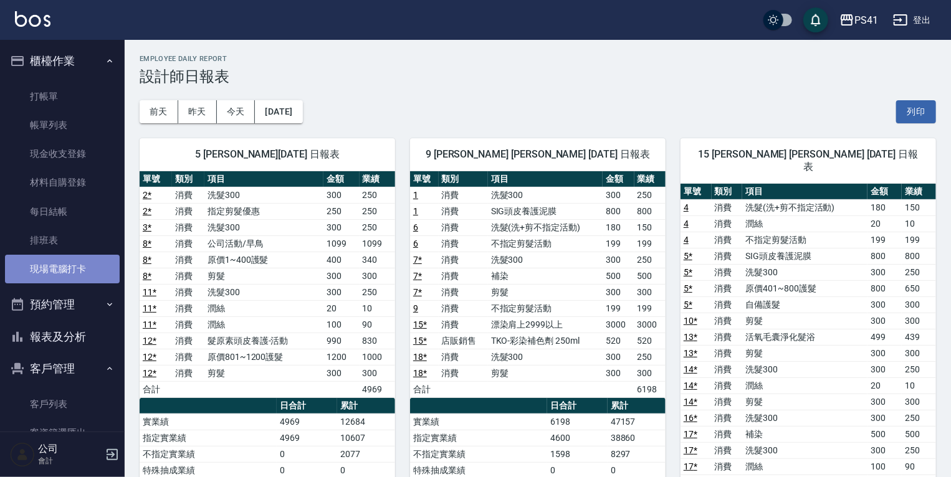
click at [87, 261] on link "現場電腦打卡" at bounding box center [62, 269] width 115 height 29
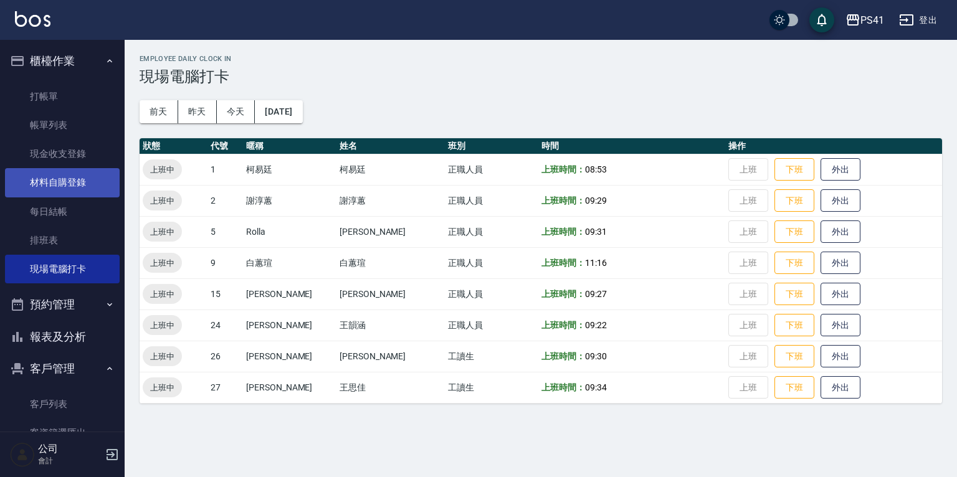
click at [98, 191] on link "材料自購登錄" at bounding box center [62, 182] width 115 height 29
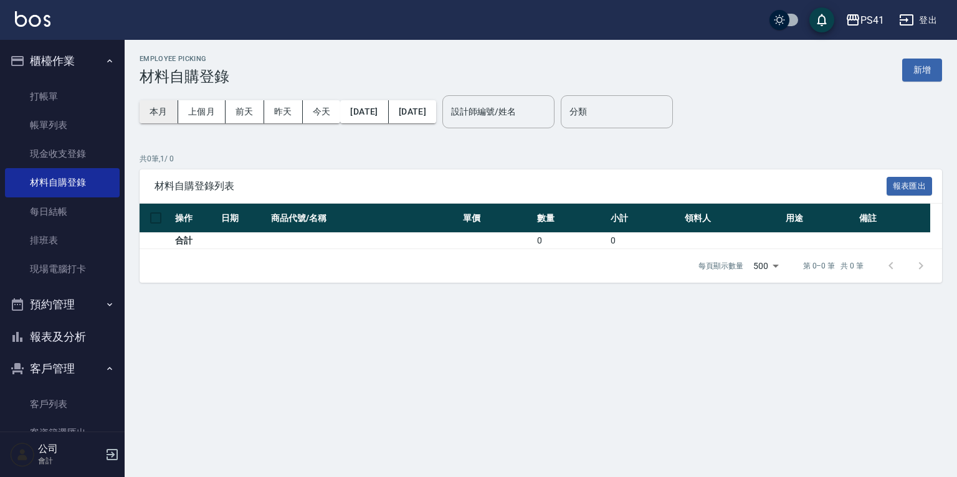
click at [162, 107] on button "本月" at bounding box center [159, 111] width 39 height 23
click at [555, 125] on div "設計師編號/姓名" at bounding box center [498, 111] width 112 height 33
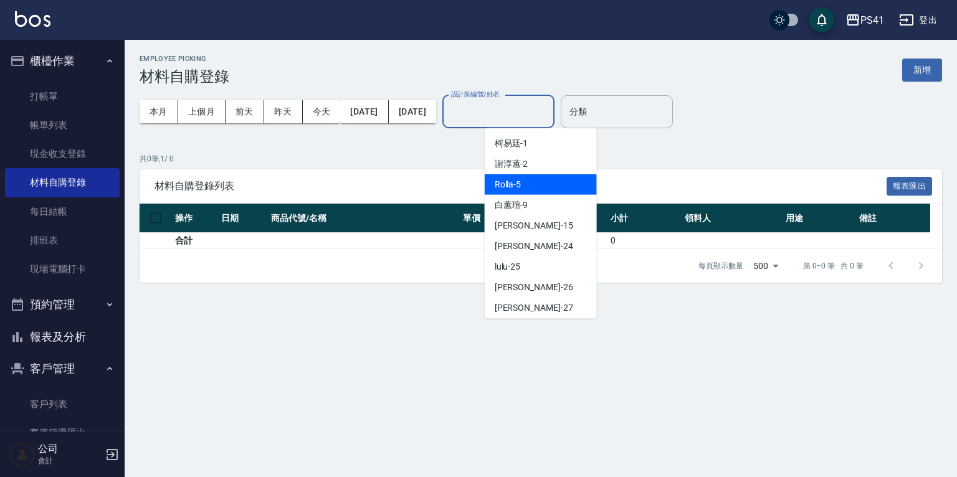
click at [546, 187] on div "Rolla -5" at bounding box center [541, 184] width 112 height 21
type input "Rolla-5"
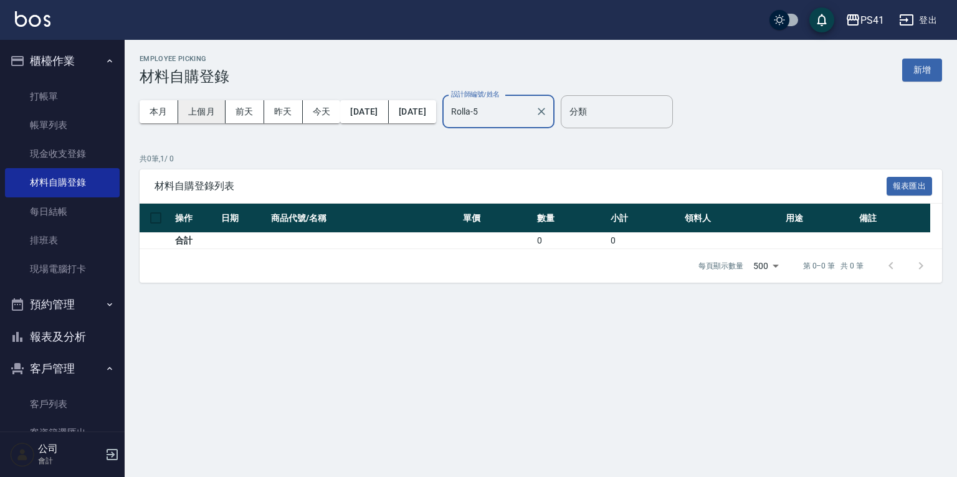
click at [204, 107] on button "上個月" at bounding box center [201, 111] width 47 height 23
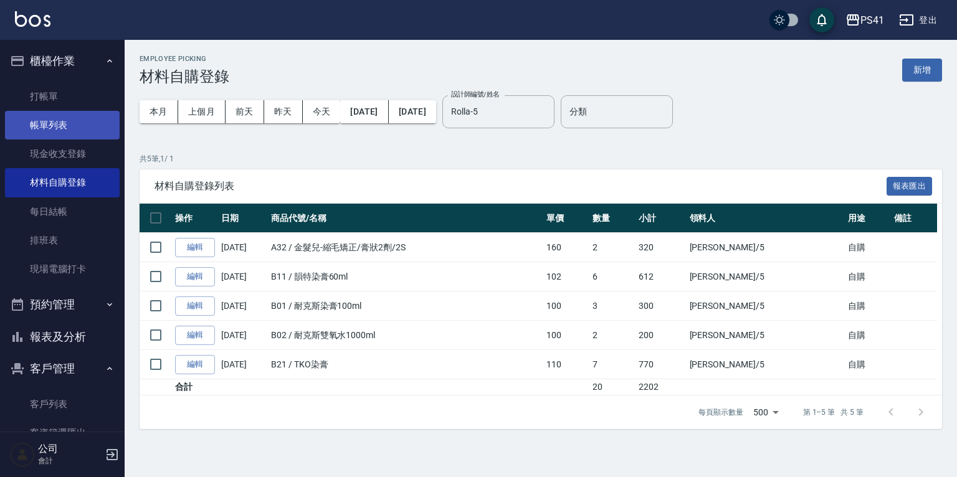
click at [81, 131] on link "帳單列表" at bounding box center [62, 125] width 115 height 29
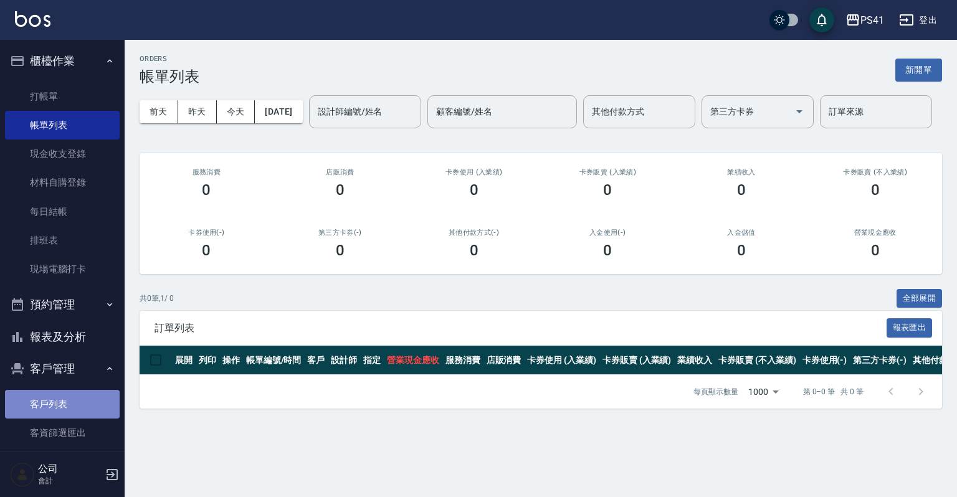
click at [80, 404] on link "客戶列表" at bounding box center [62, 404] width 115 height 29
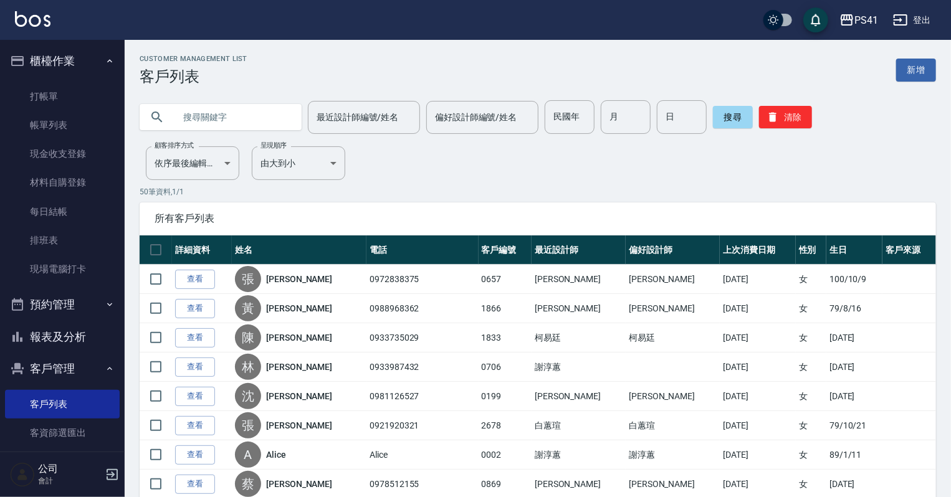
click at [62, 339] on button "報表及分析" at bounding box center [62, 337] width 115 height 32
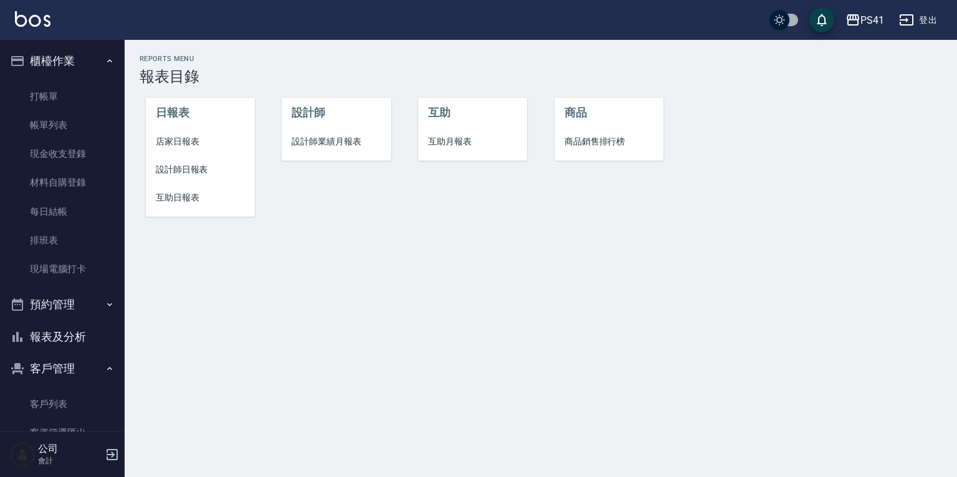
click at [183, 165] on span "設計師日報表" at bounding box center [200, 169] width 89 height 13
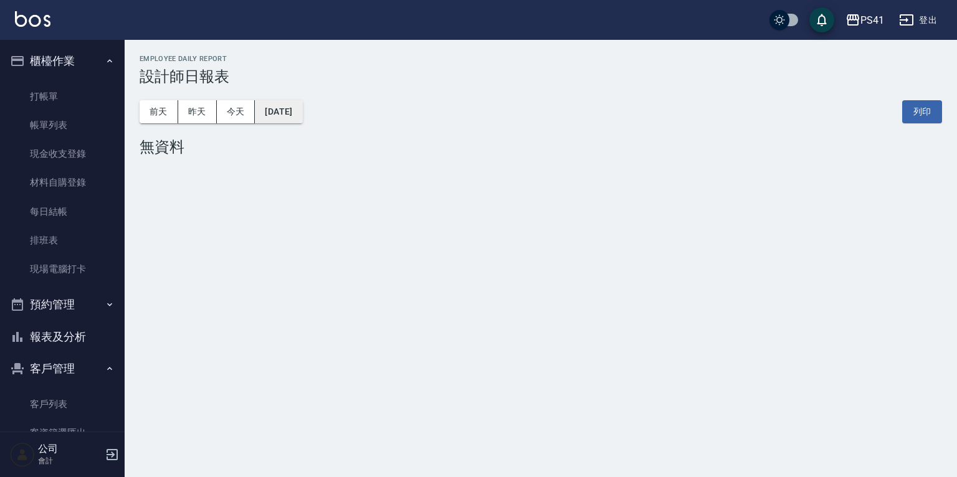
click at [292, 113] on button "[DATE]" at bounding box center [278, 111] width 47 height 23
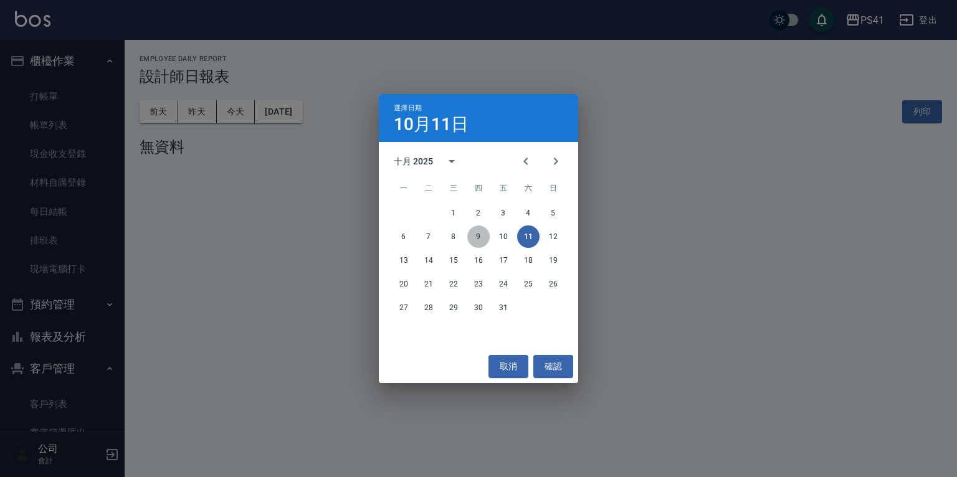
click at [480, 239] on button "9" at bounding box center [478, 237] width 22 height 22
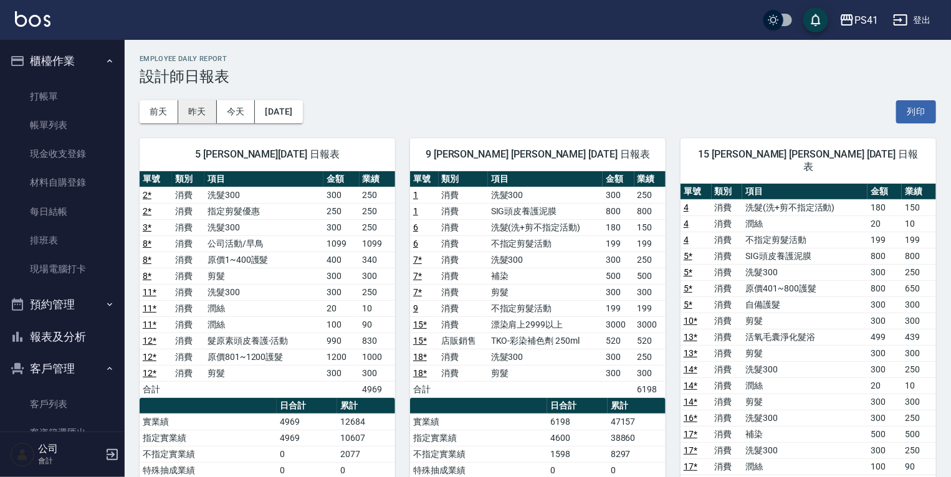
click at [209, 117] on button "昨天" at bounding box center [197, 111] width 39 height 23
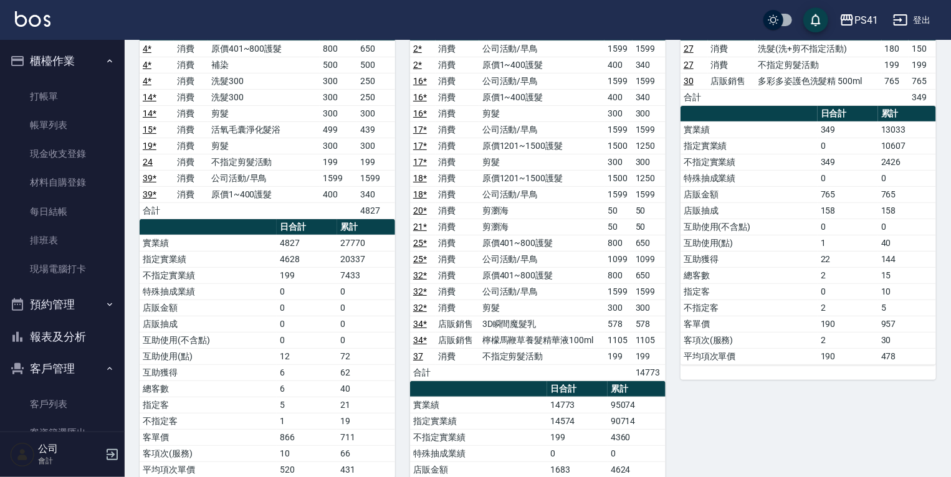
scroll to position [150, 0]
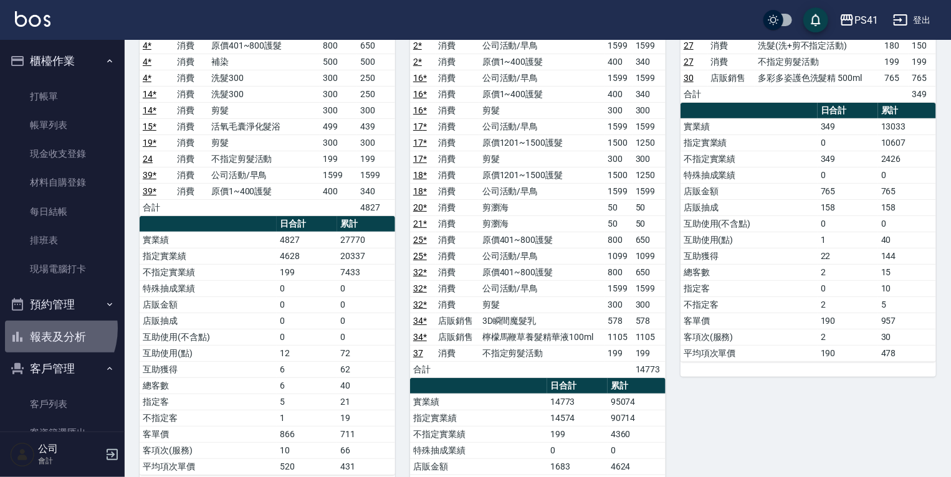
click at [39, 328] on button "報表及分析" at bounding box center [62, 337] width 115 height 32
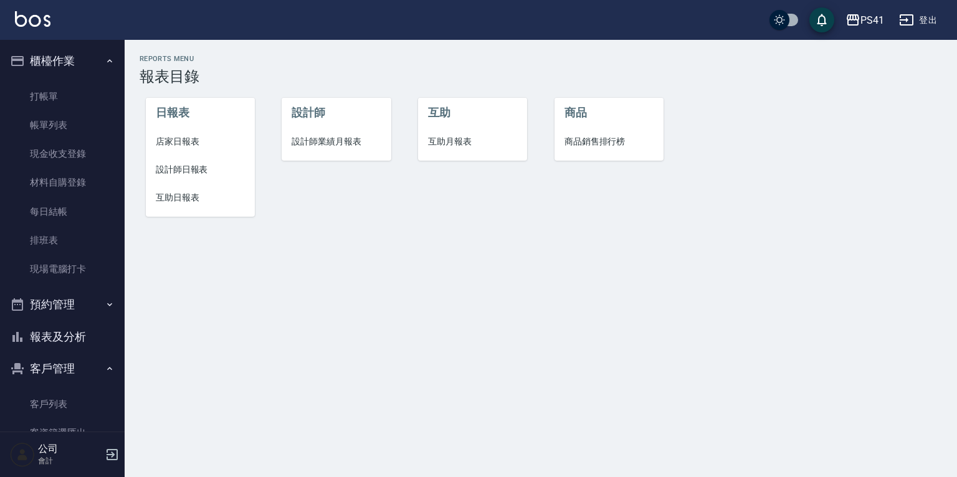
click at [189, 196] on span "互助日報表" at bounding box center [200, 197] width 89 height 13
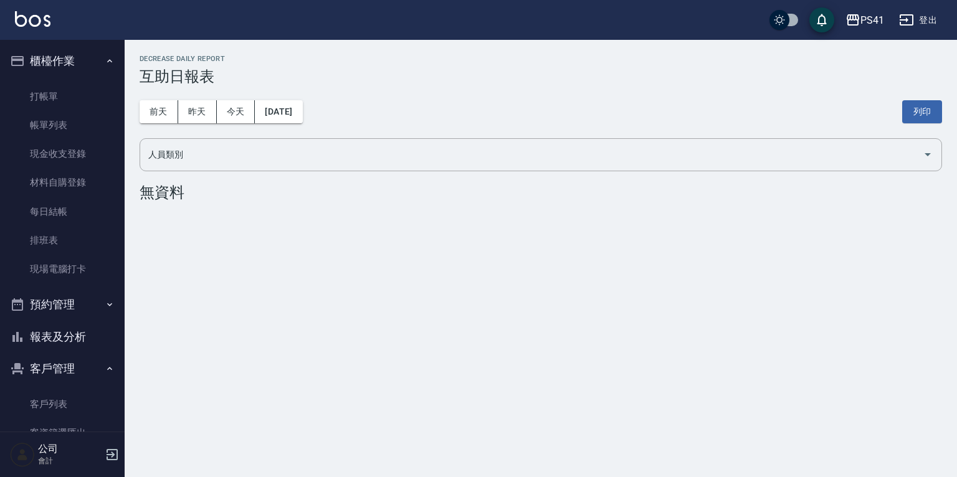
click at [208, 113] on button "昨天" at bounding box center [197, 111] width 39 height 23
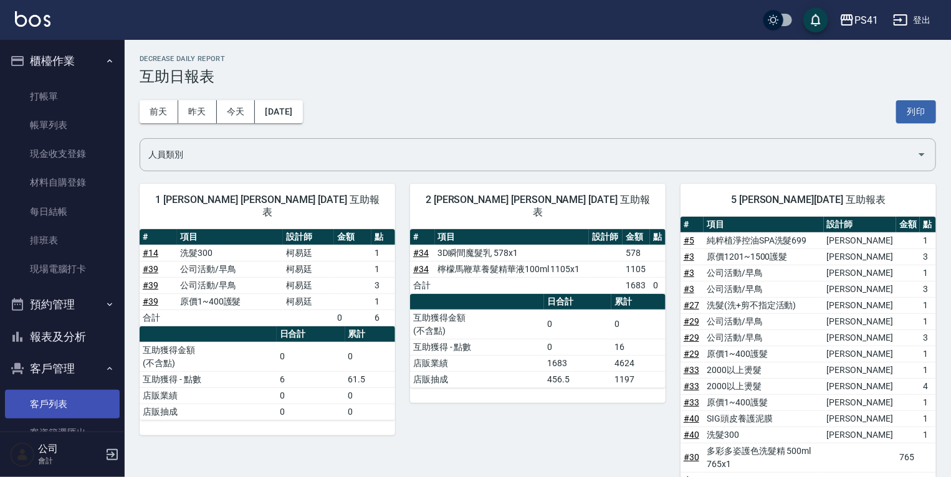
click at [42, 392] on link "客戶列表" at bounding box center [62, 404] width 115 height 29
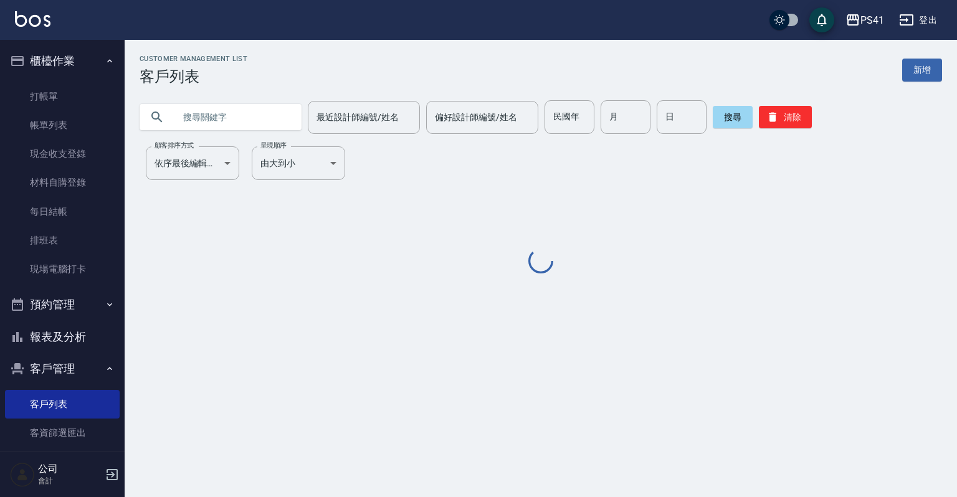
click at [197, 115] on input "text" at bounding box center [232, 117] width 117 height 34
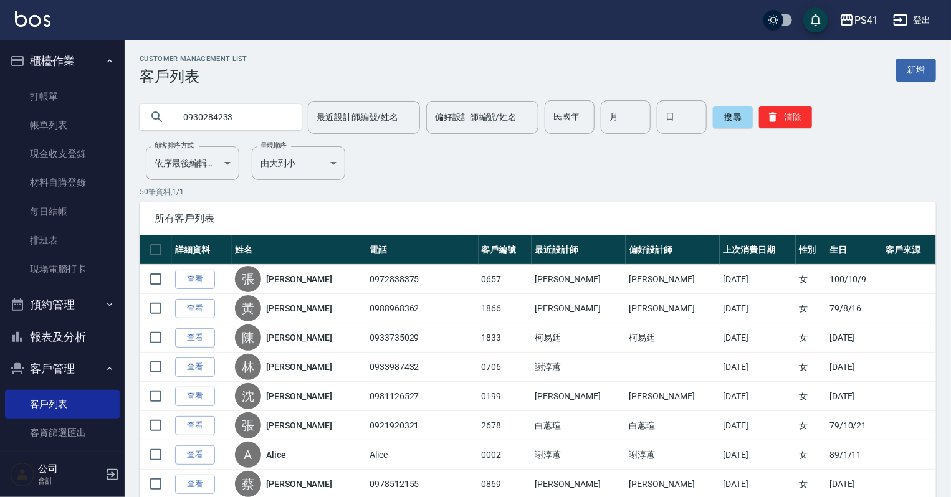
type input "0930284233"
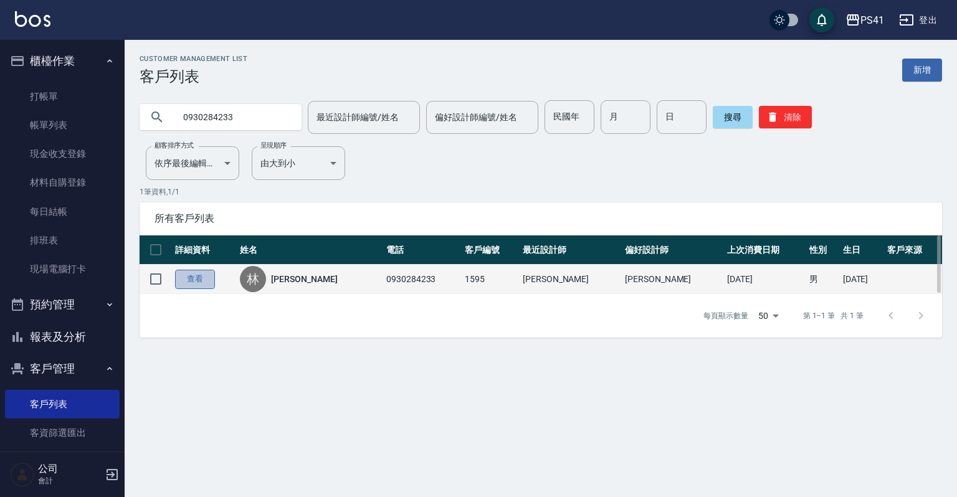
click at [187, 281] on link "查看" at bounding box center [195, 279] width 40 height 19
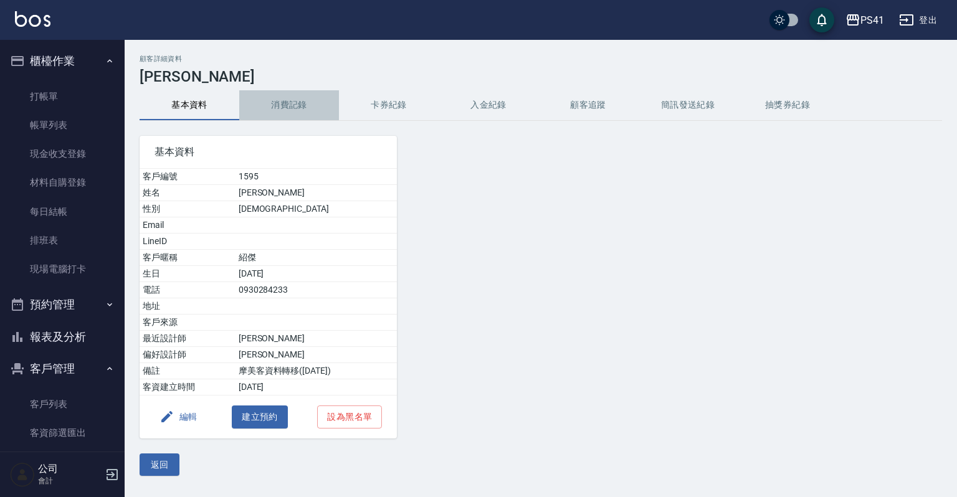
click at [294, 103] on button "消費記錄" at bounding box center [289, 105] width 100 height 30
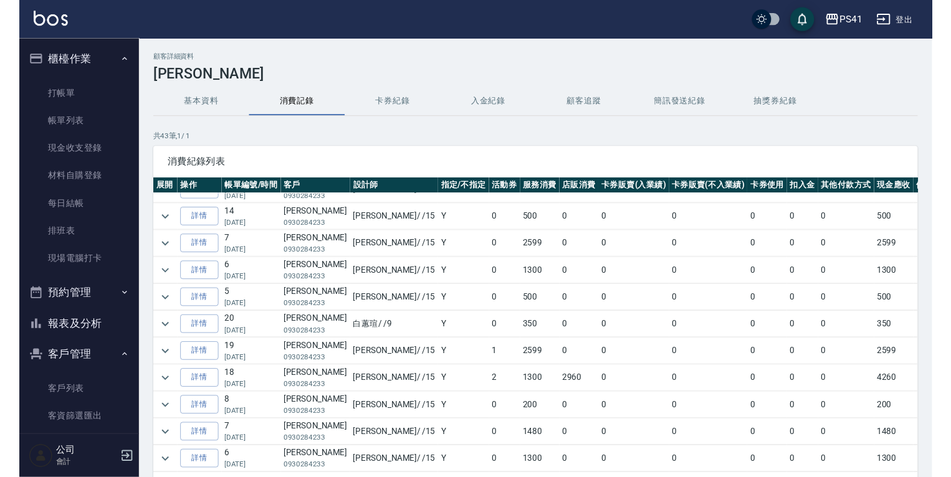
scroll to position [299, 0]
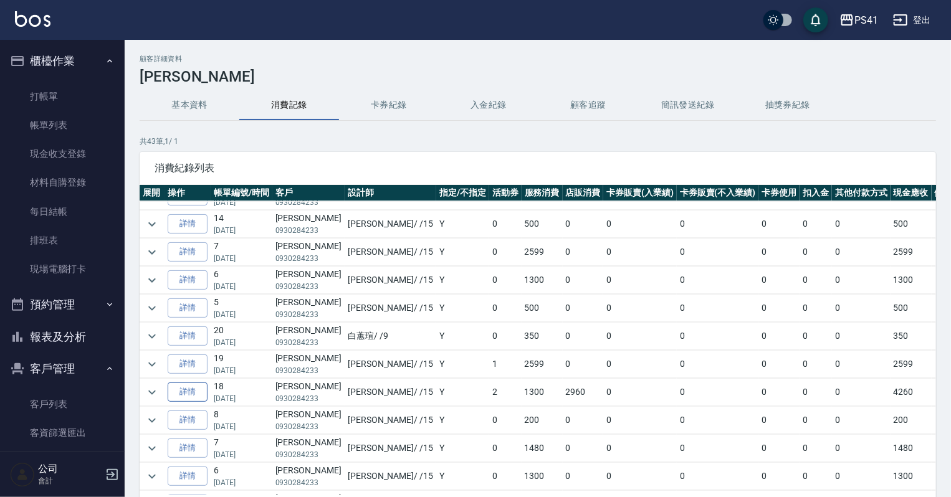
click at [196, 389] on link "詳情" at bounding box center [188, 392] width 40 height 19
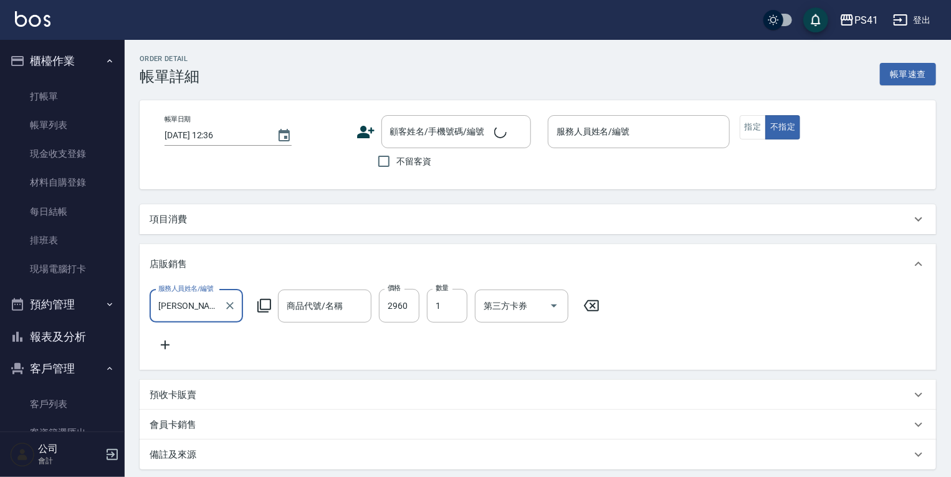
scroll to position [22, 0]
type input "[DATE] 19:39"
type input "[PERSON_NAME]-15"
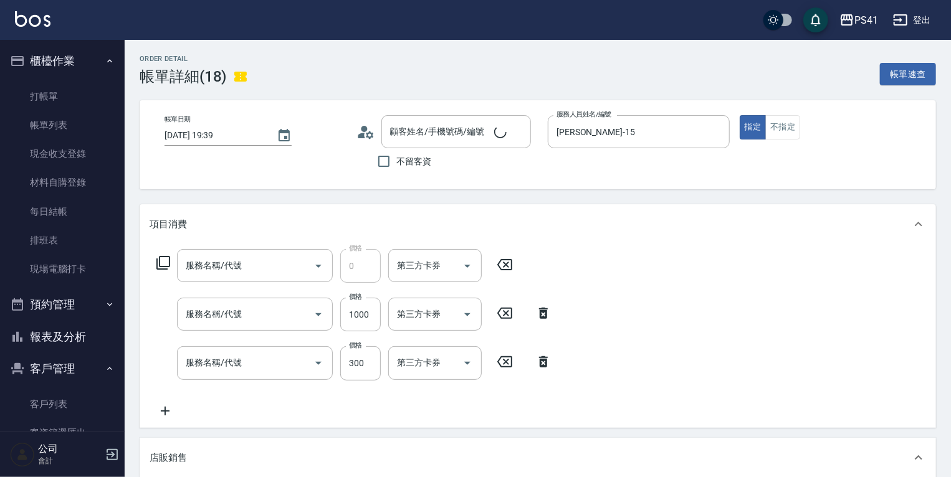
scroll to position [0, 0]
type input "[PERSON_NAME]/0930284233/1595"
type input "寶齡富錦洗買2送1"
type input "頂級黑松露八胜肽面膜(9050)"
type input "漂髮(41000)"
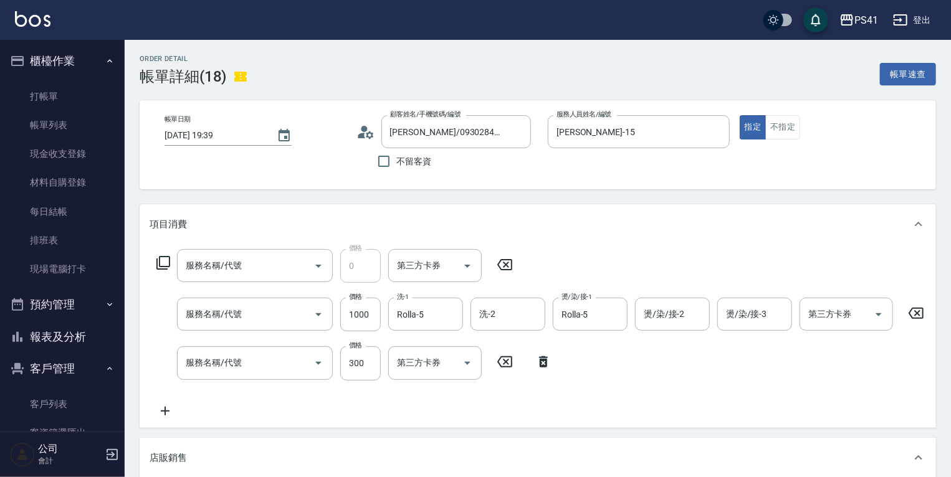
type input "剪髮(2300)"
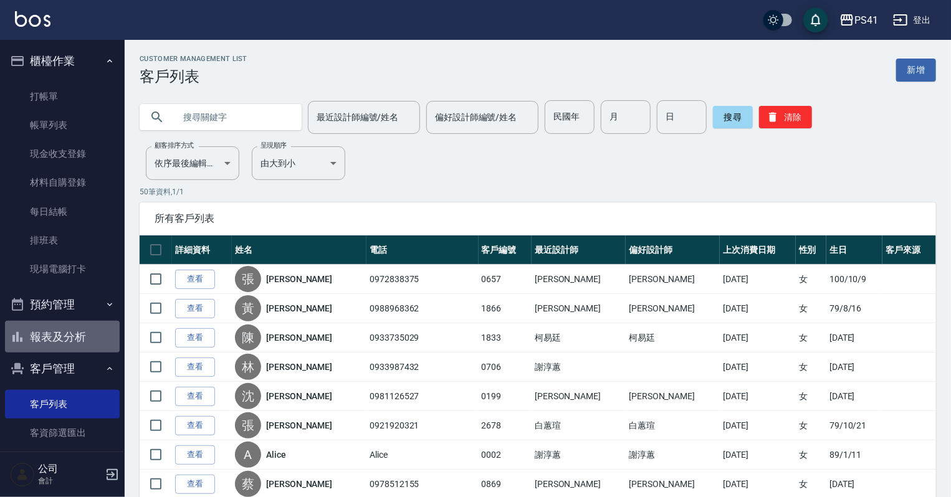
drag, startPoint x: 106, startPoint y: 339, endPoint x: 105, endPoint y: 329, distance: 10.0
click at [105, 339] on button "報表及分析" at bounding box center [62, 337] width 115 height 32
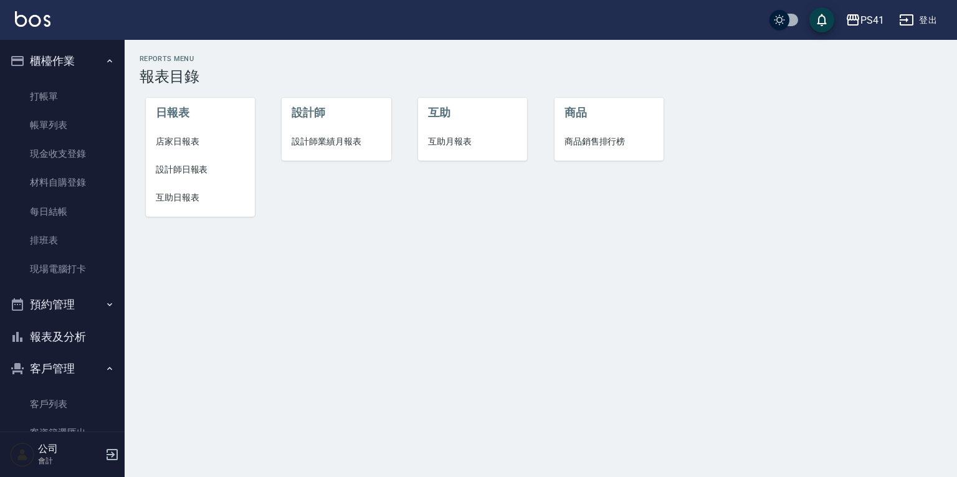
click at [341, 145] on span "設計師業績月報表" at bounding box center [336, 141] width 89 height 13
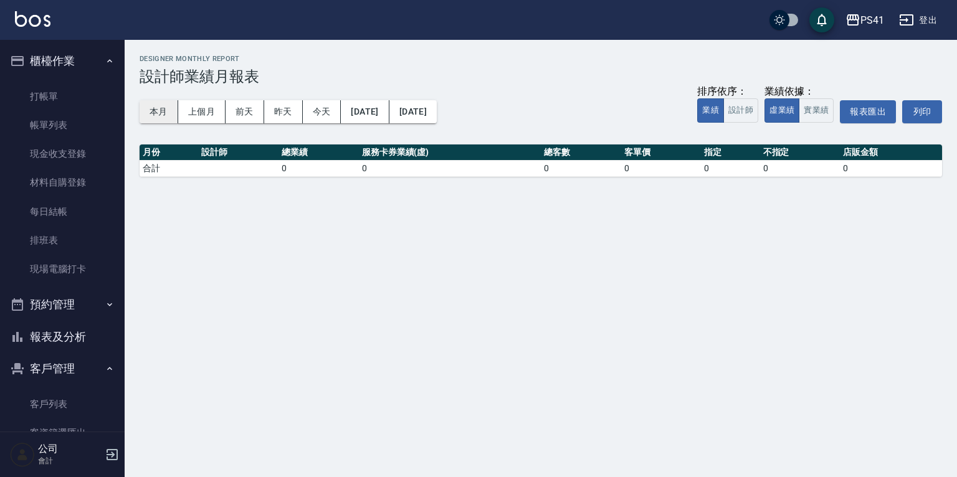
click at [155, 117] on button "本月" at bounding box center [159, 111] width 39 height 23
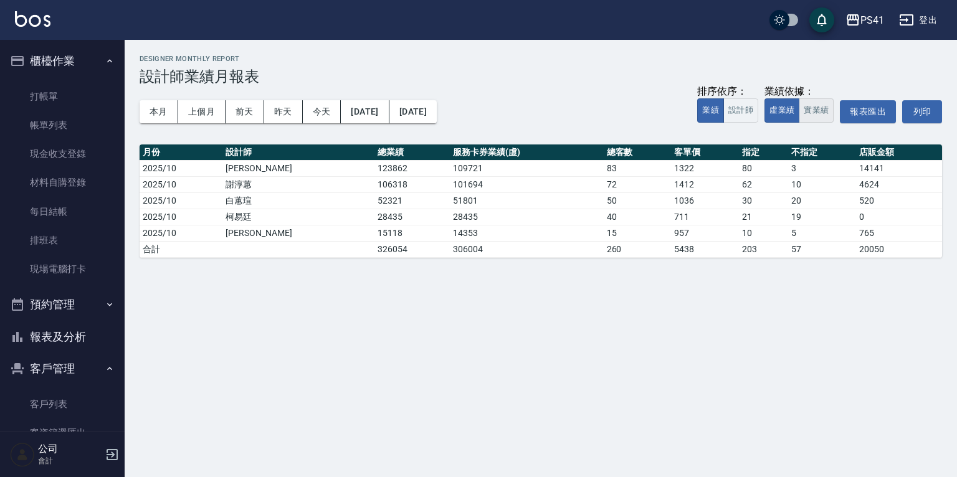
click at [816, 110] on button "實業績" at bounding box center [816, 110] width 35 height 24
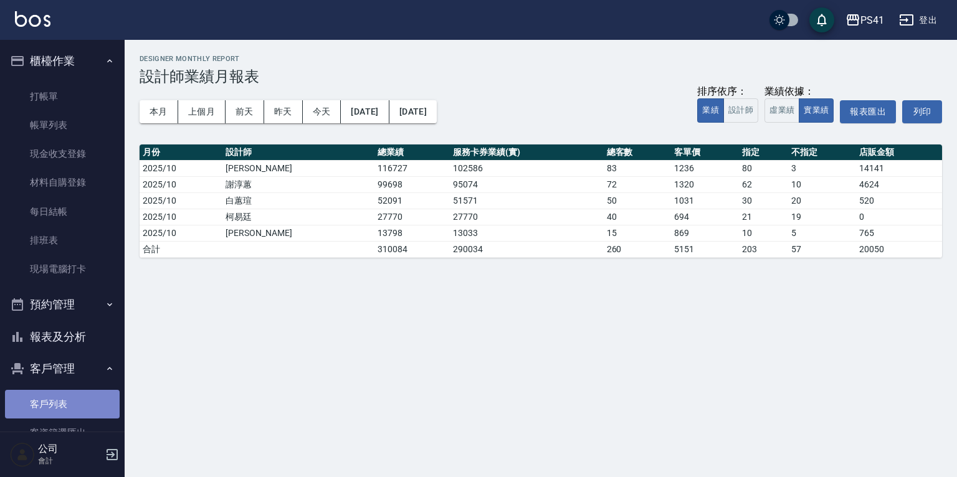
click at [91, 398] on link "客戶列表" at bounding box center [62, 404] width 115 height 29
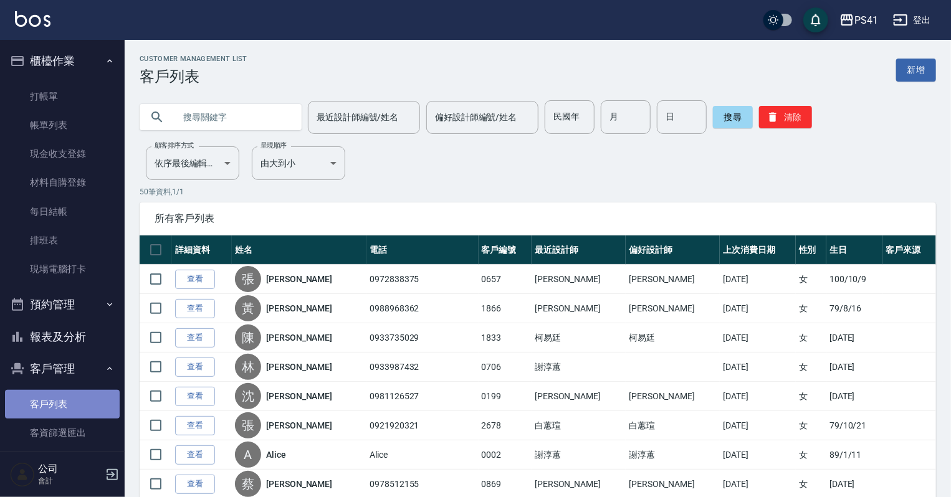
drag, startPoint x: 86, startPoint y: 406, endPoint x: 85, endPoint y: 388, distance: 18.1
click at [86, 406] on link "客戶列表" at bounding box center [62, 404] width 115 height 29
click at [227, 118] on input "text" at bounding box center [232, 117] width 117 height 34
type input "\"
type input "ㄗ"
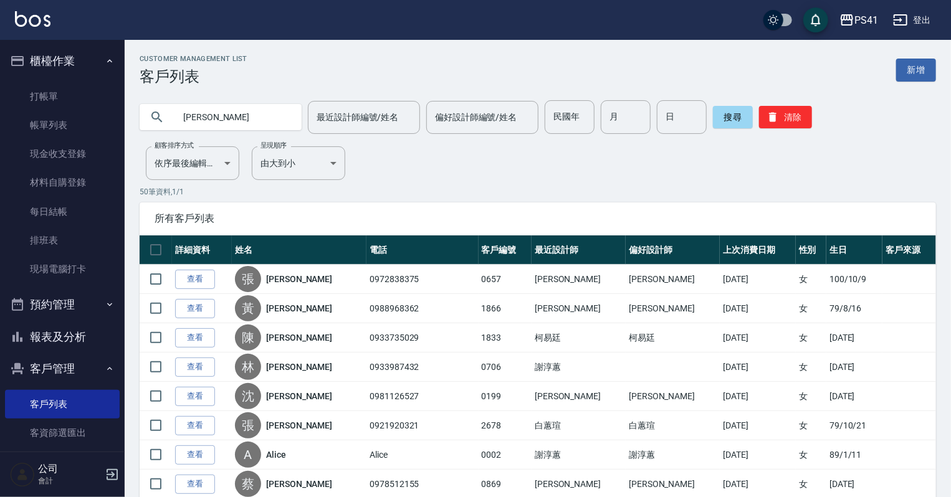
type input "[PERSON_NAME]"
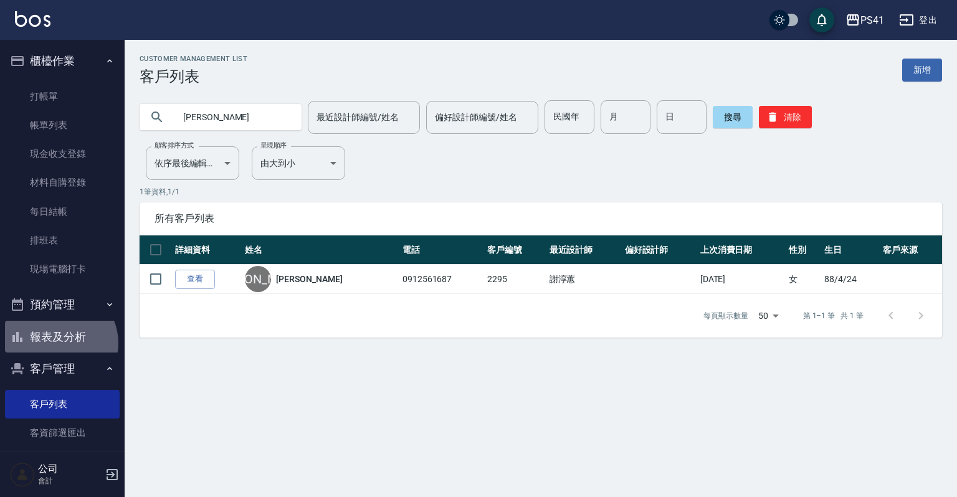
click at [57, 343] on button "報表及分析" at bounding box center [62, 337] width 115 height 32
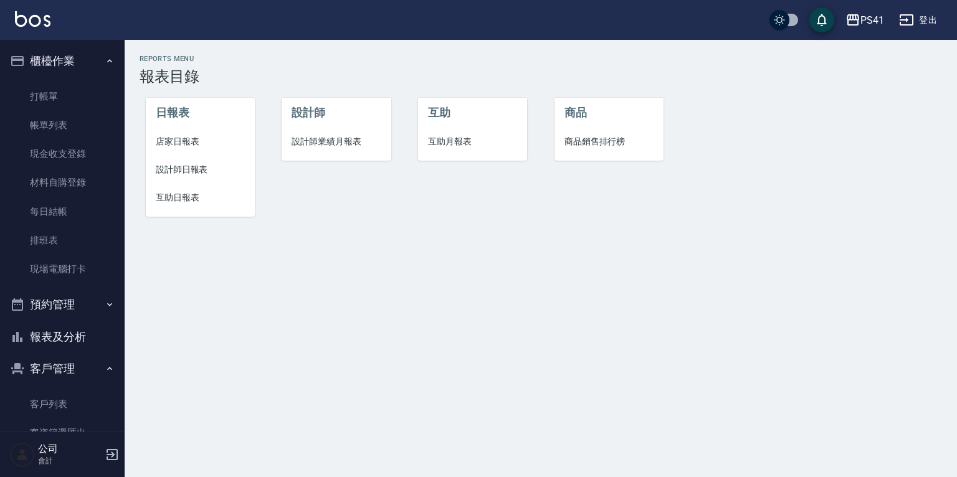
click at [163, 205] on li "互助日報表" at bounding box center [200, 198] width 109 height 28
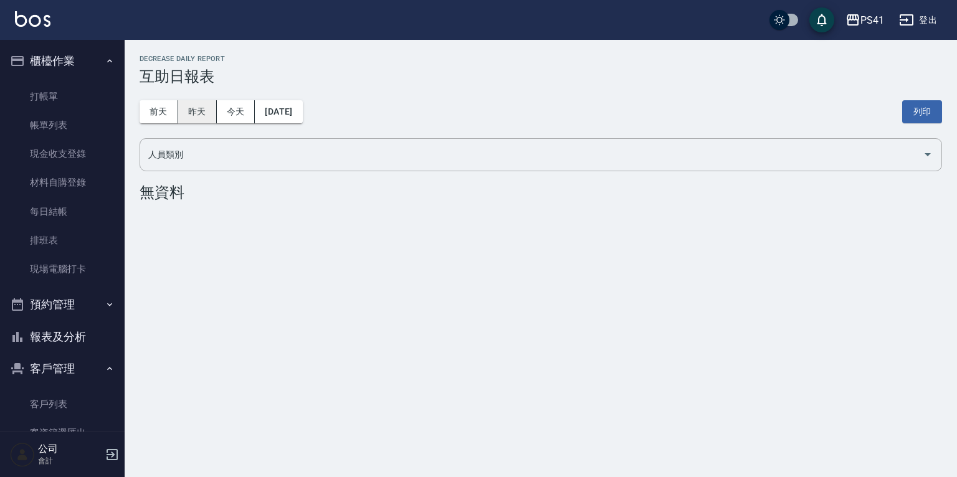
click at [202, 115] on button "昨天" at bounding box center [197, 111] width 39 height 23
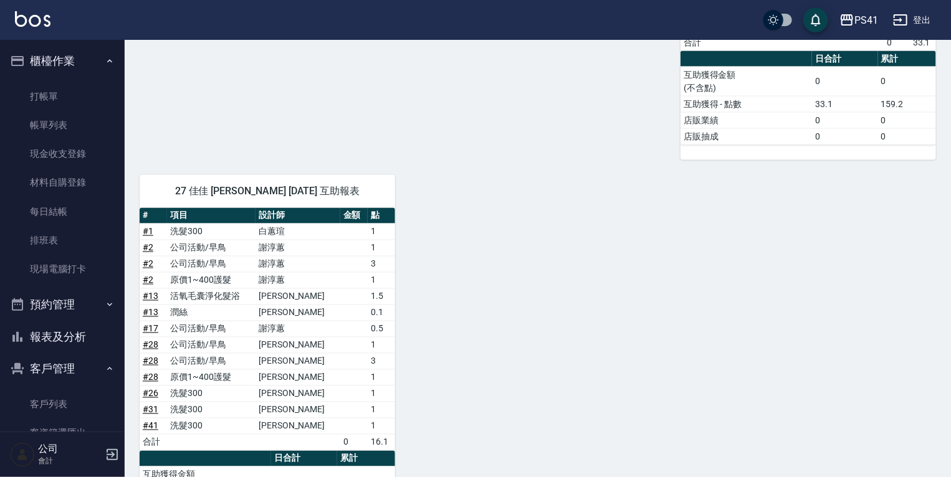
scroll to position [1027, 0]
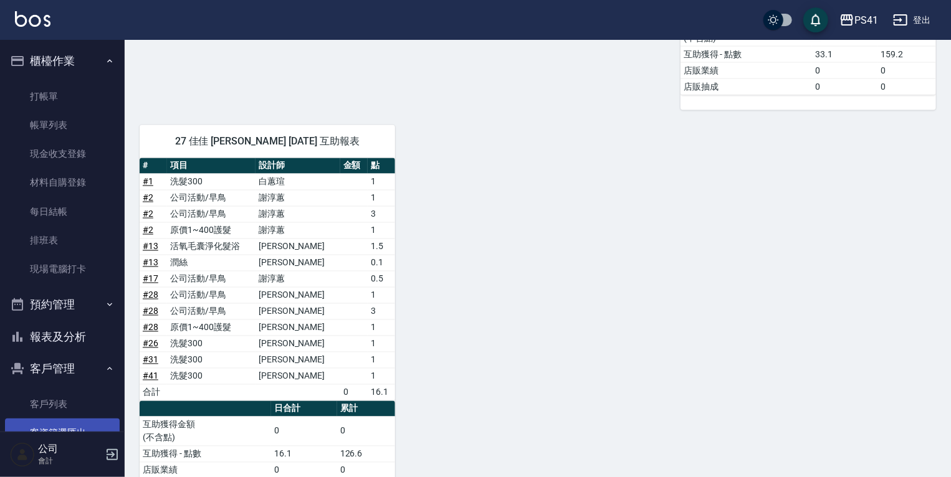
drag, startPoint x: 50, startPoint y: 404, endPoint x: 50, endPoint y: 424, distance: 19.9
click at [50, 404] on link "客戶列表" at bounding box center [62, 404] width 115 height 29
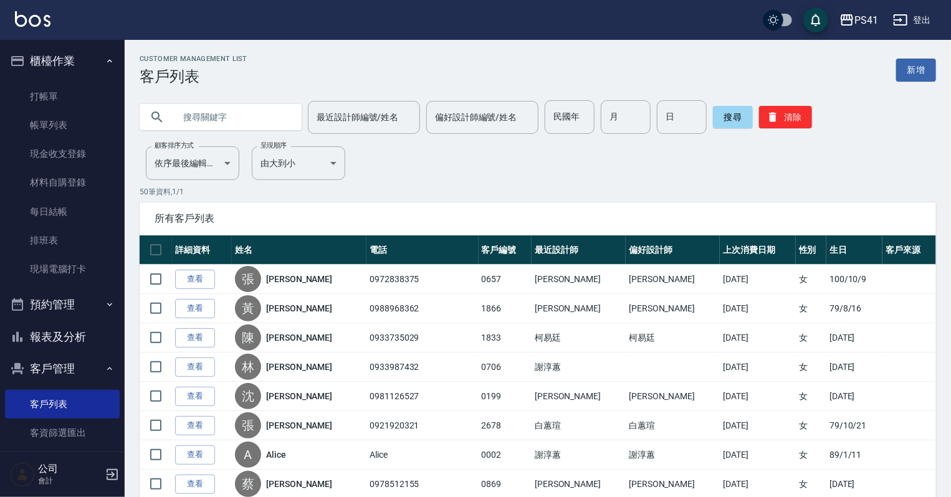
drag, startPoint x: 244, startPoint y: 117, endPoint x: 260, endPoint y: 109, distance: 17.3
click at [247, 115] on input "text" at bounding box center [232, 117] width 117 height 34
type input "[PERSON_NAME]"
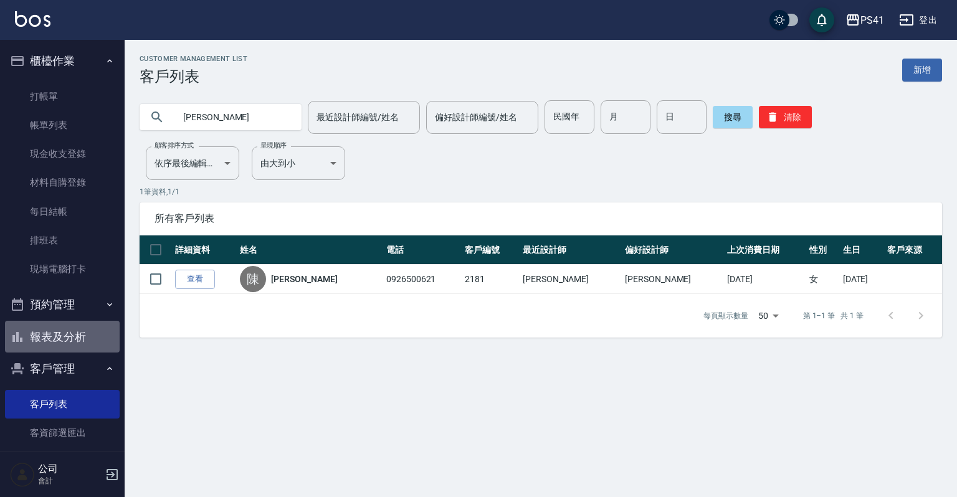
click at [77, 333] on button "報表及分析" at bounding box center [62, 337] width 115 height 32
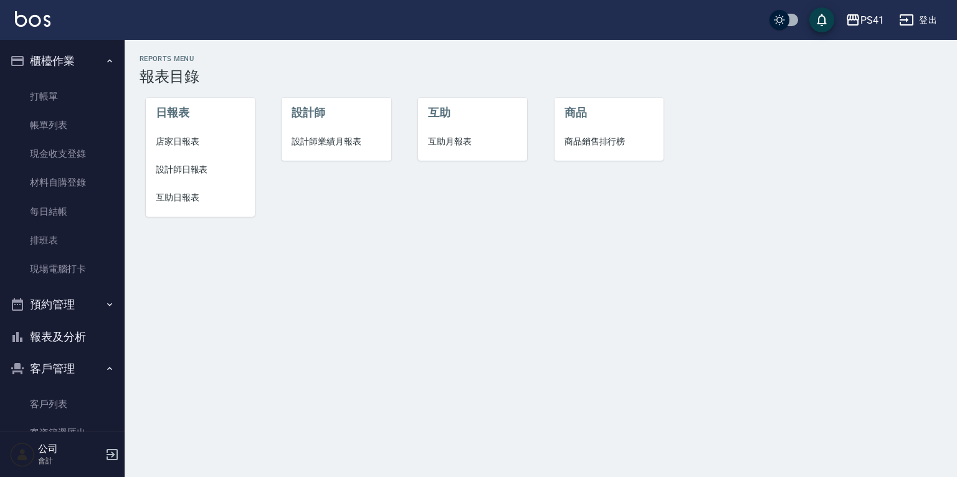
click at [191, 165] on span "設計師日報表" at bounding box center [200, 169] width 89 height 13
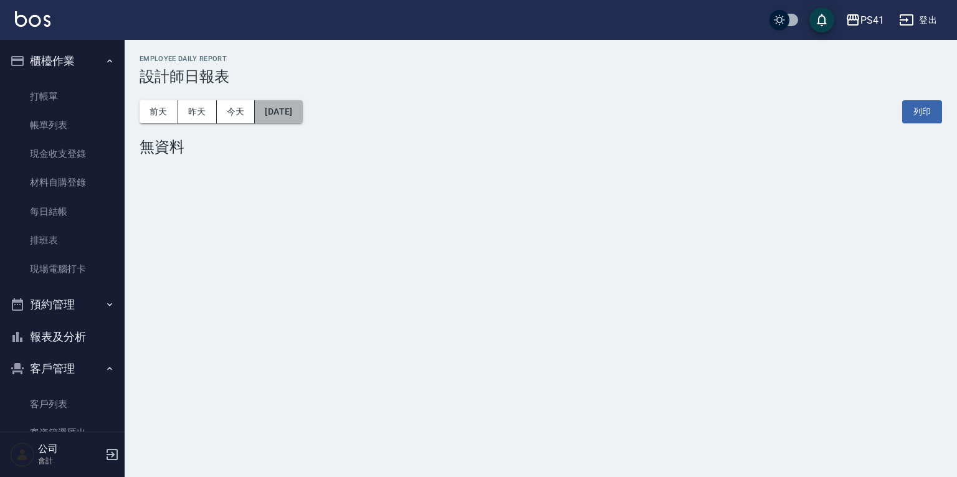
click at [298, 109] on button "[DATE]" at bounding box center [278, 111] width 47 height 23
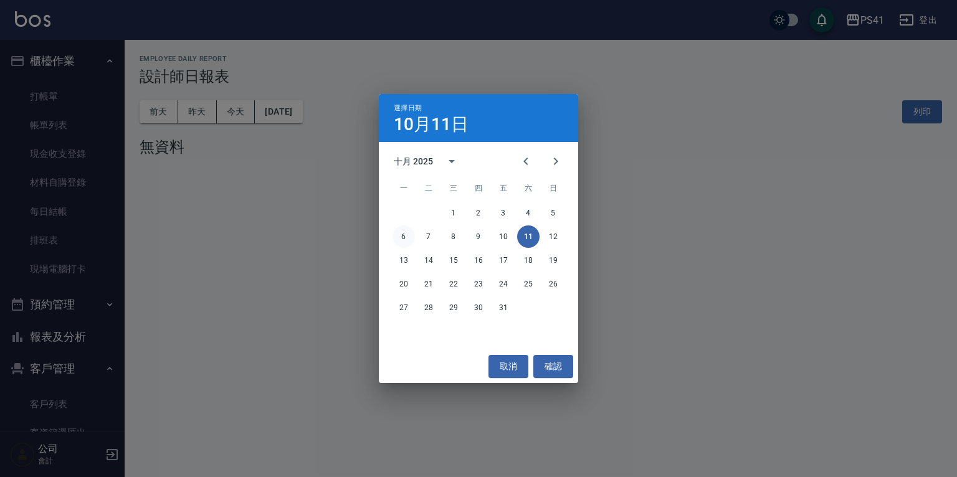
click at [403, 235] on button "6" at bounding box center [404, 237] width 22 height 22
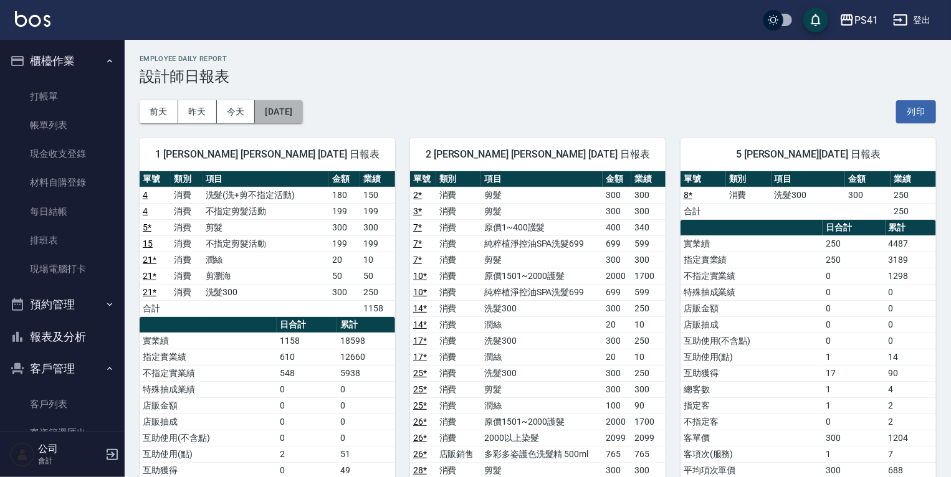
click at [286, 112] on button "[DATE]" at bounding box center [278, 111] width 47 height 23
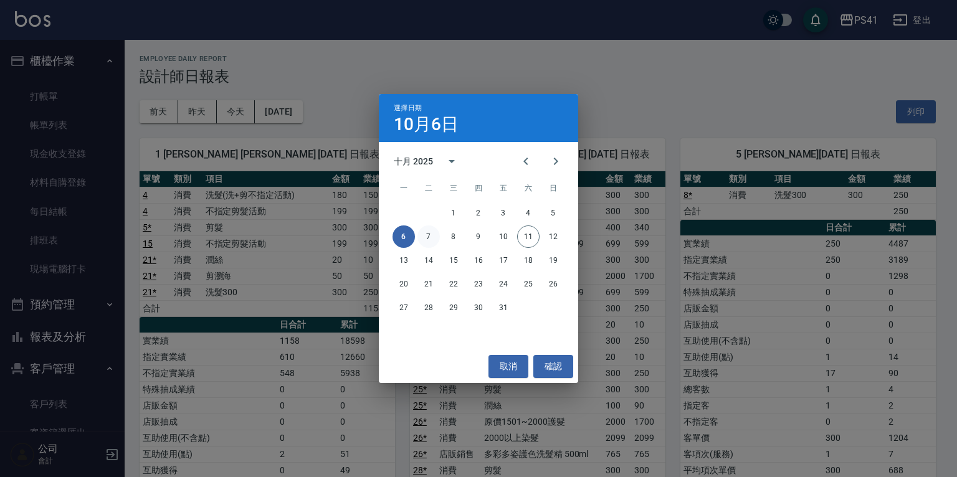
click at [429, 236] on button "7" at bounding box center [429, 237] width 22 height 22
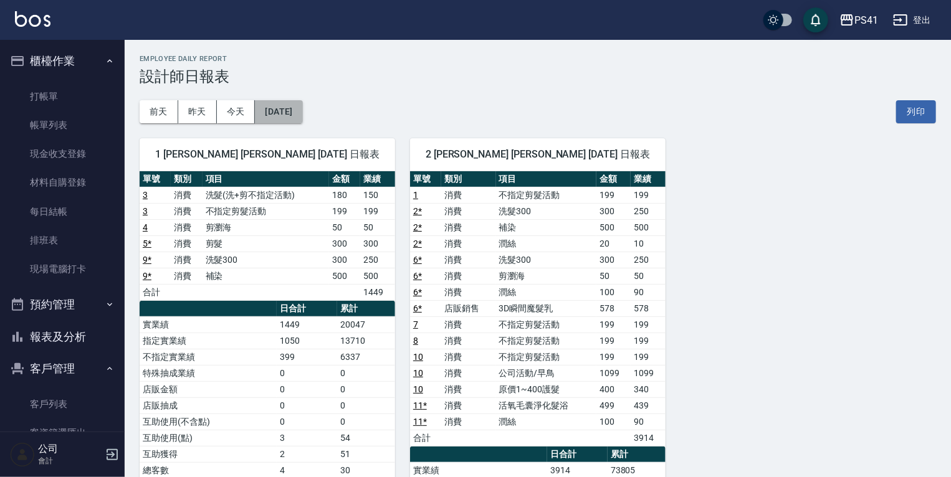
click at [300, 108] on button "[DATE]" at bounding box center [278, 111] width 47 height 23
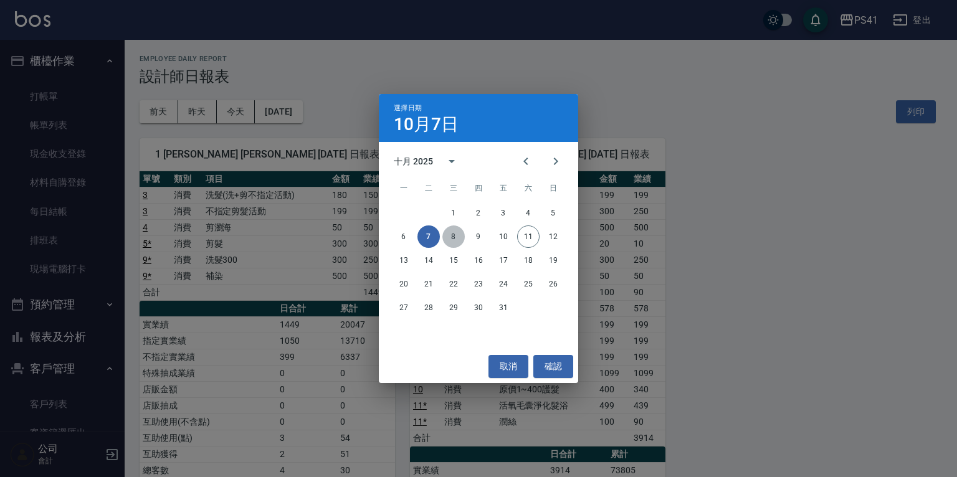
click at [456, 235] on button "8" at bounding box center [453, 237] width 22 height 22
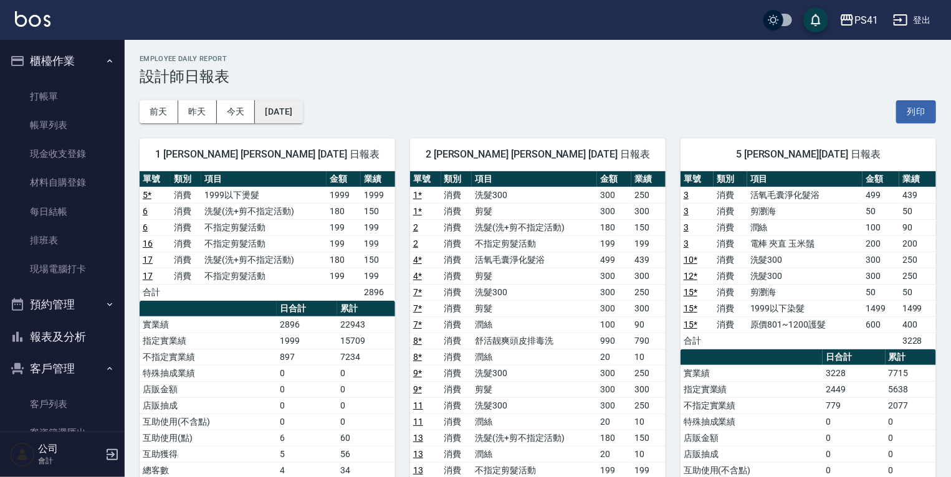
click at [301, 110] on button "[DATE]" at bounding box center [278, 111] width 47 height 23
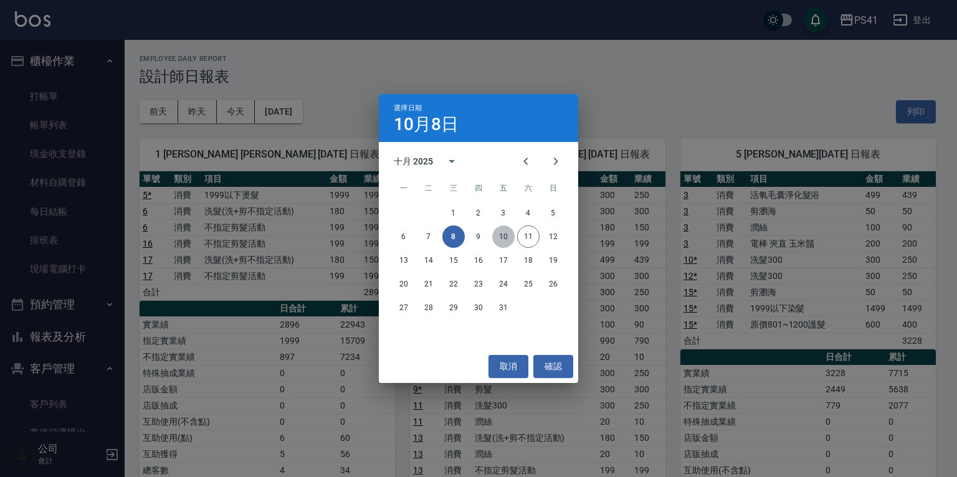
click at [502, 234] on button "10" at bounding box center [503, 237] width 22 height 22
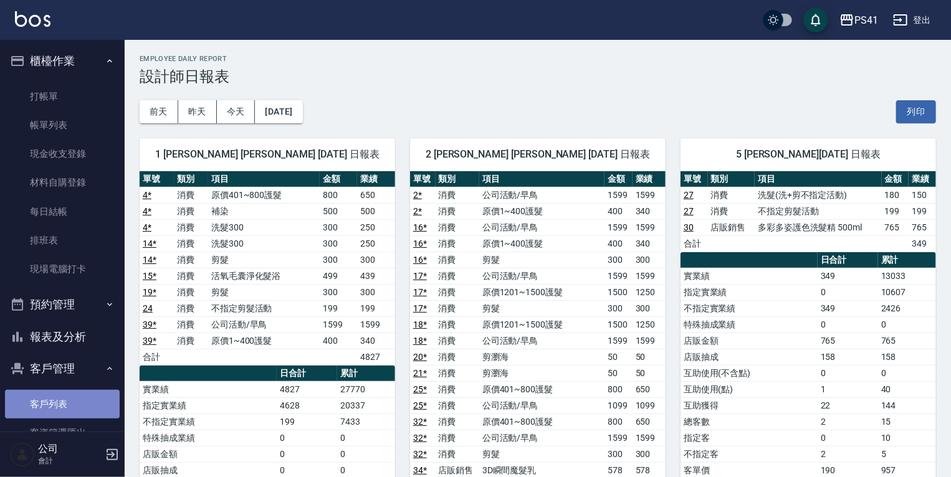
click at [85, 394] on link "客戶列表" at bounding box center [62, 404] width 115 height 29
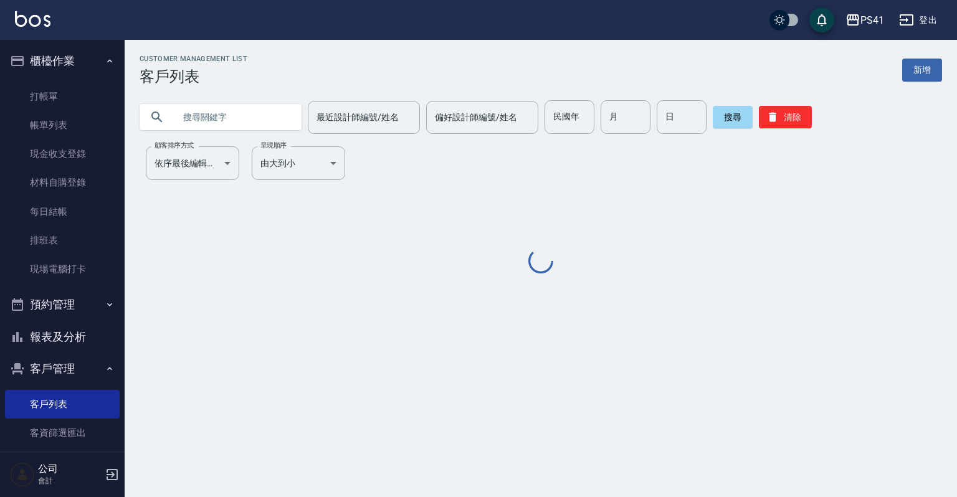
click at [213, 103] on input "text" at bounding box center [232, 117] width 117 height 34
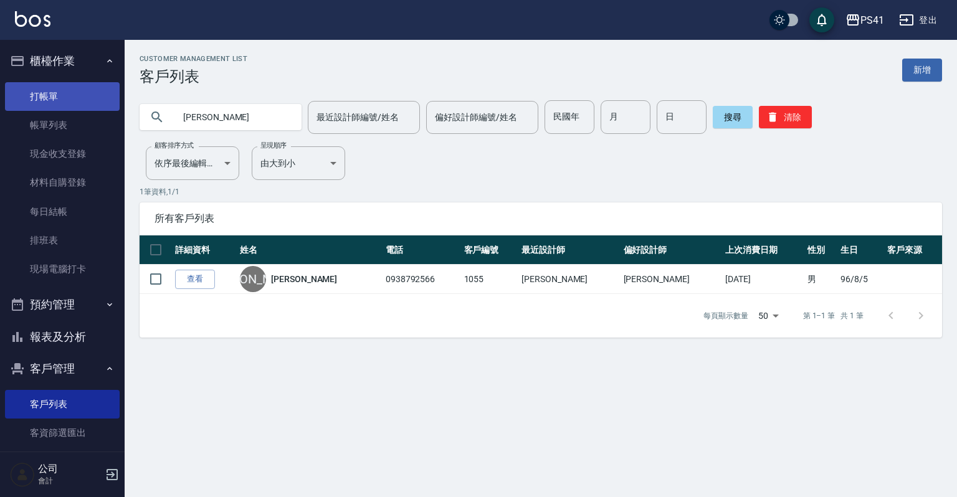
drag, startPoint x: 211, startPoint y: 117, endPoint x: 90, endPoint y: 87, distance: 125.1
click at [90, 87] on div "PS41 登出 櫃檯作業 打帳單 帳單列表 現金收支登錄 材料自購登錄 每日結帳 排班表 現場電腦打卡 預約管理 預約管理 單日預約紀錄 單週預約紀錄 報表及…" at bounding box center [478, 248] width 957 height 497
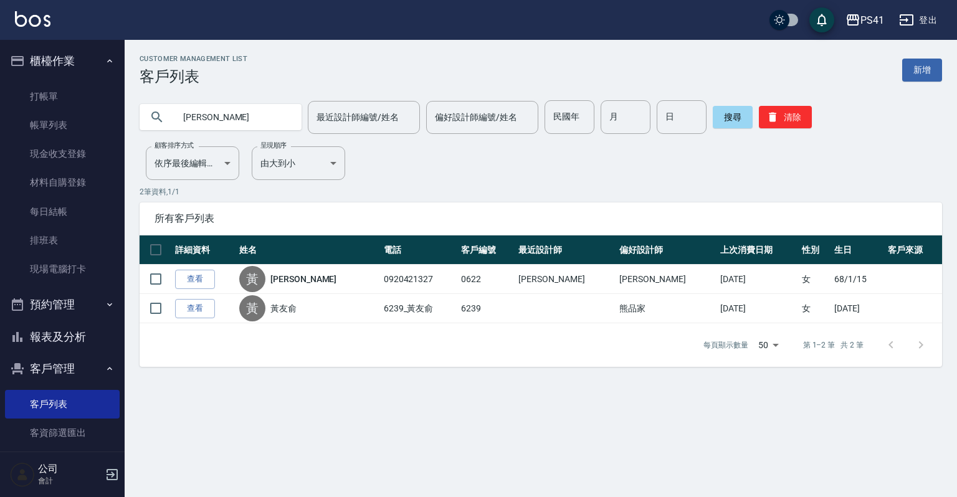
type input "黃"
type input "[PERSON_NAME]"
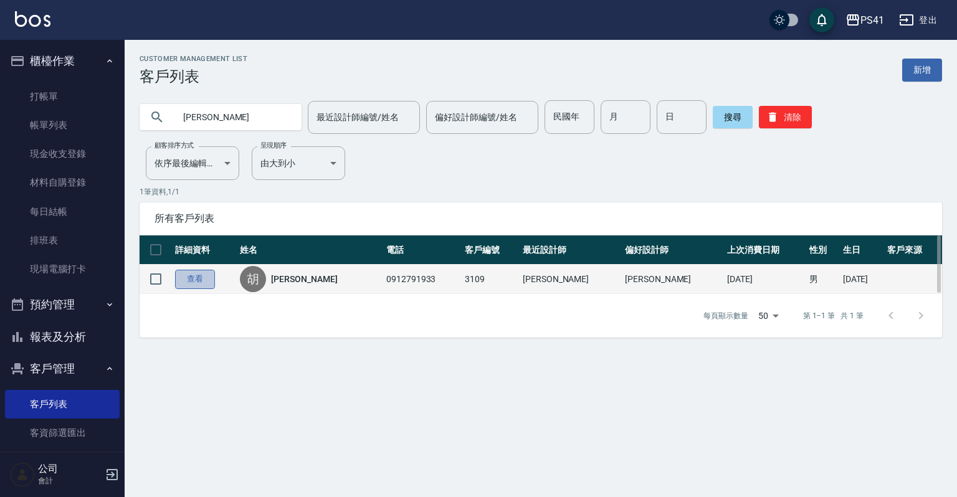
click at [184, 275] on link "查看" at bounding box center [195, 279] width 40 height 19
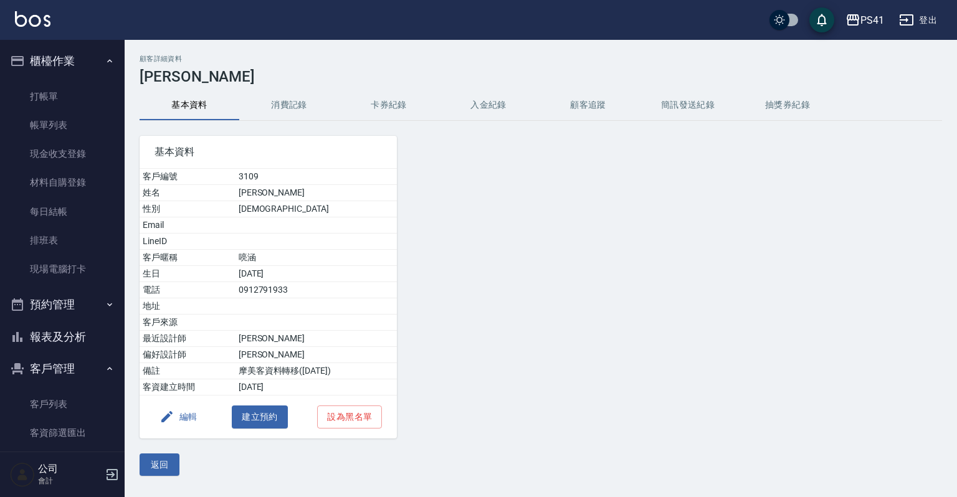
click at [266, 101] on button "消費記錄" at bounding box center [289, 105] width 100 height 30
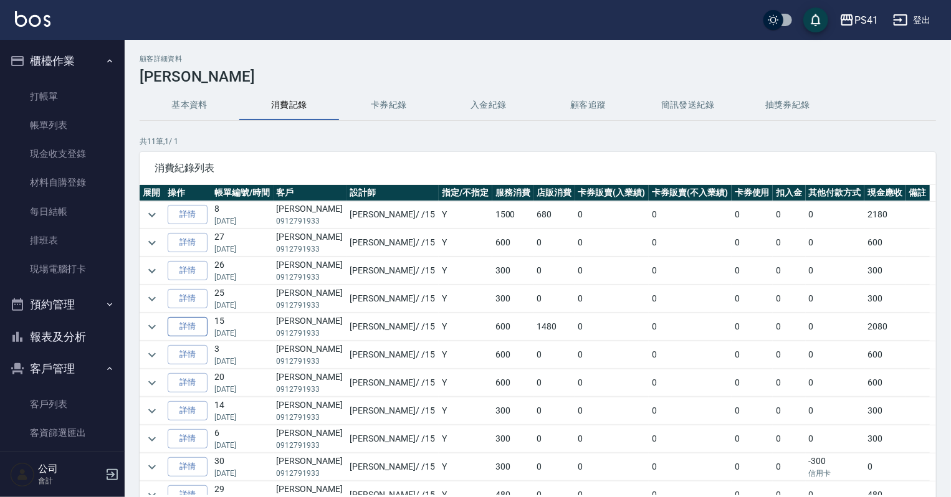
click at [198, 331] on link "詳情" at bounding box center [188, 326] width 40 height 19
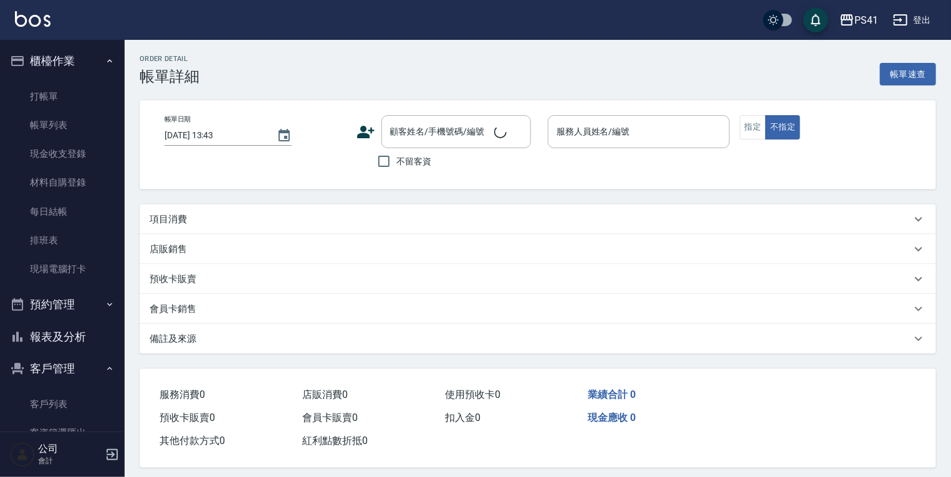
type input "[DATE] 19:40"
type input "[PERSON_NAME]-15"
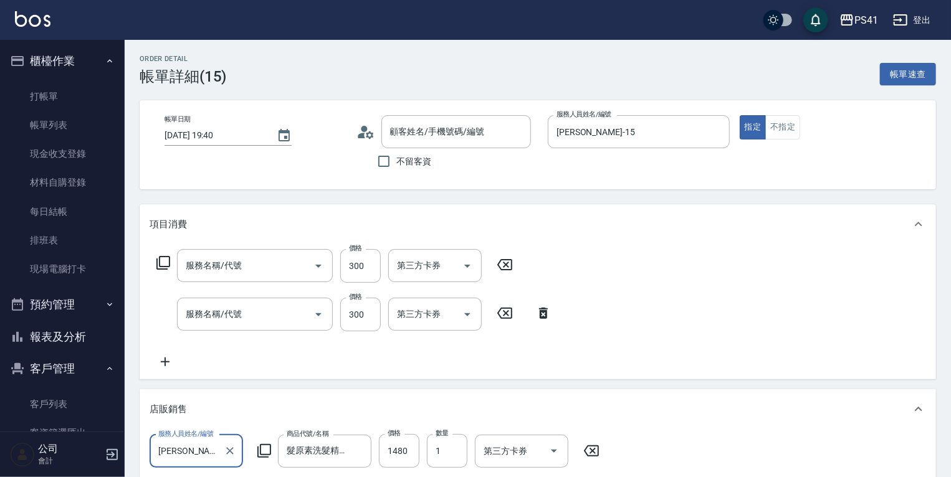
type input "[PERSON_NAME]/0912791933/3109"
type input "剪髮(2300)"
type input "洗髮300(1300)"
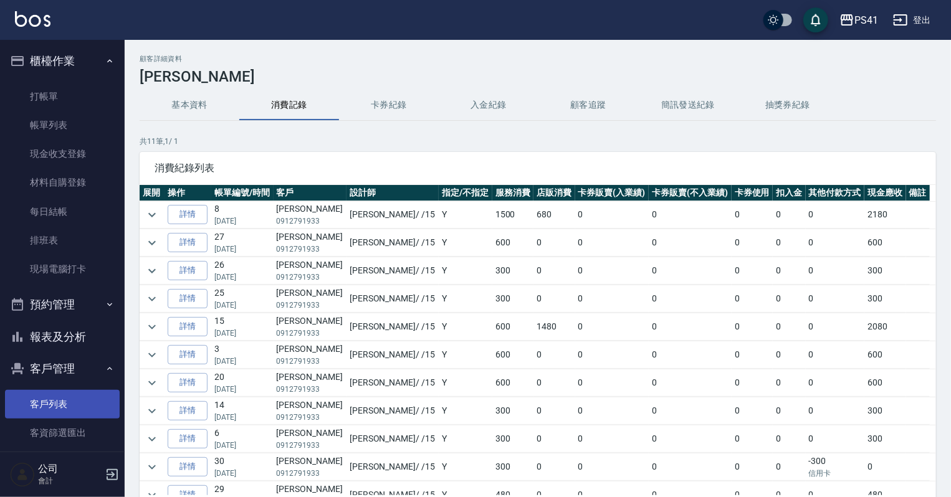
click at [84, 395] on link "客戶列表" at bounding box center [62, 404] width 115 height 29
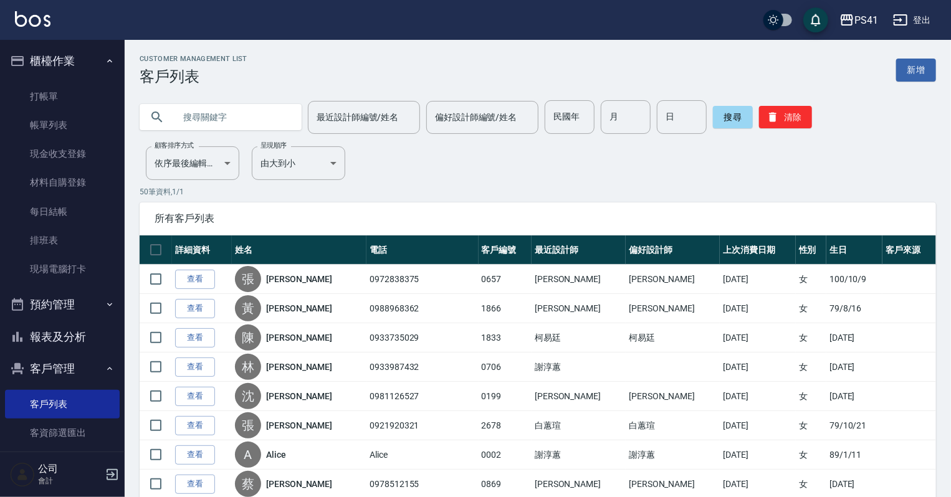
click at [196, 118] on input "text" at bounding box center [232, 117] width 117 height 34
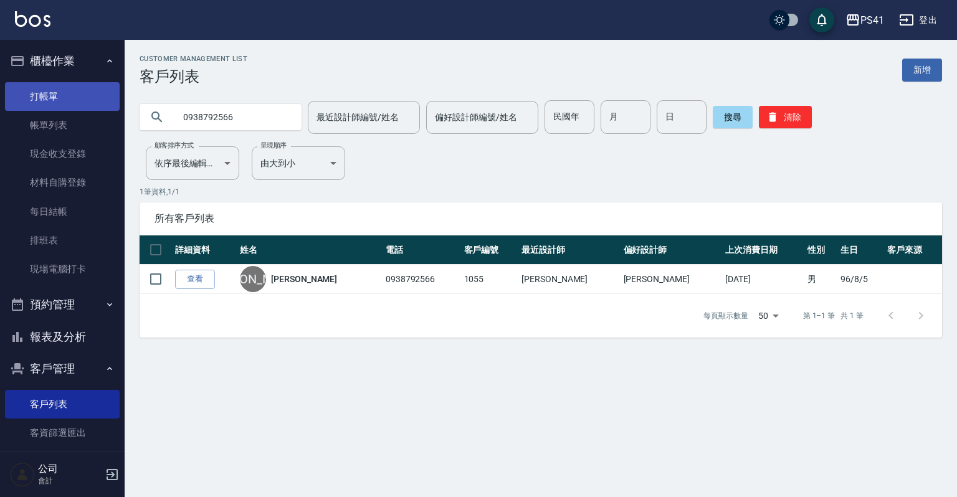
drag, startPoint x: 150, startPoint y: 119, endPoint x: 39, endPoint y: 86, distance: 115.7
click at [77, 113] on div "PS41 登出 櫃檯作業 打帳單 帳單列表 現金收支登錄 材料自購登錄 每日結帳 排班表 現場電腦打卡 預約管理 預約管理 單日預約紀錄 單週預約紀錄 報表及…" at bounding box center [478, 248] width 957 height 497
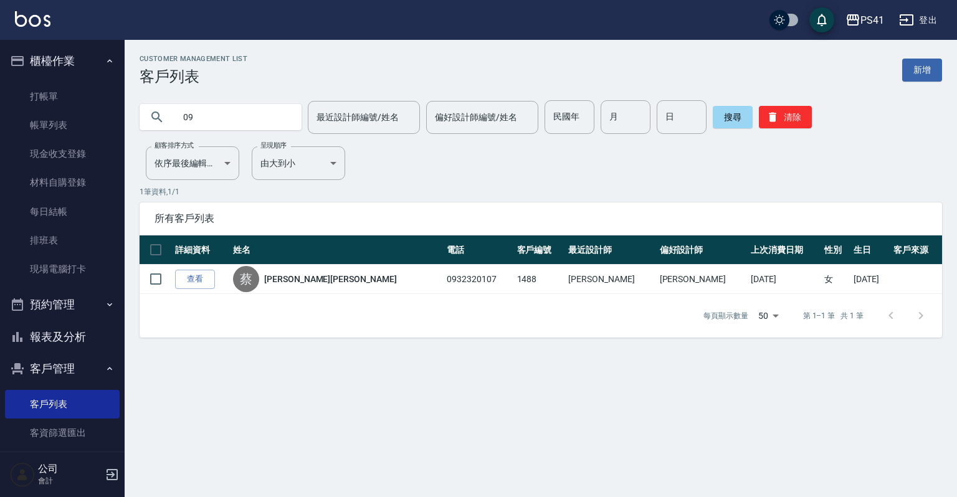
type input "0"
type input "0938792566"
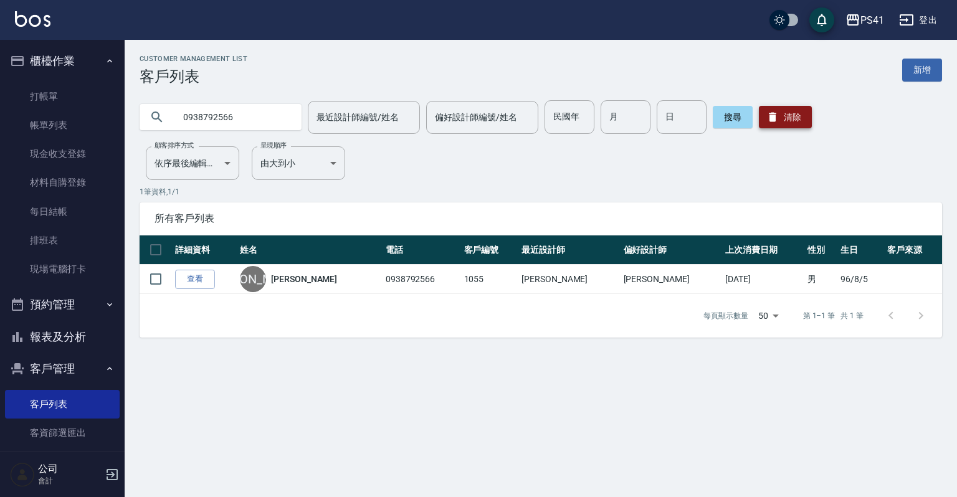
click at [767, 112] on icon "button" at bounding box center [772, 117] width 12 height 12
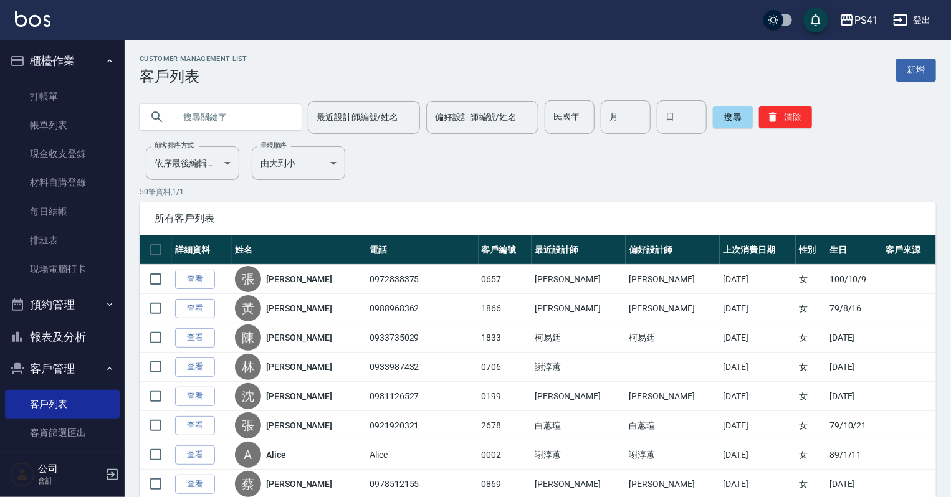
click at [254, 126] on input "text" at bounding box center [232, 117] width 117 height 34
type input "0902377867"
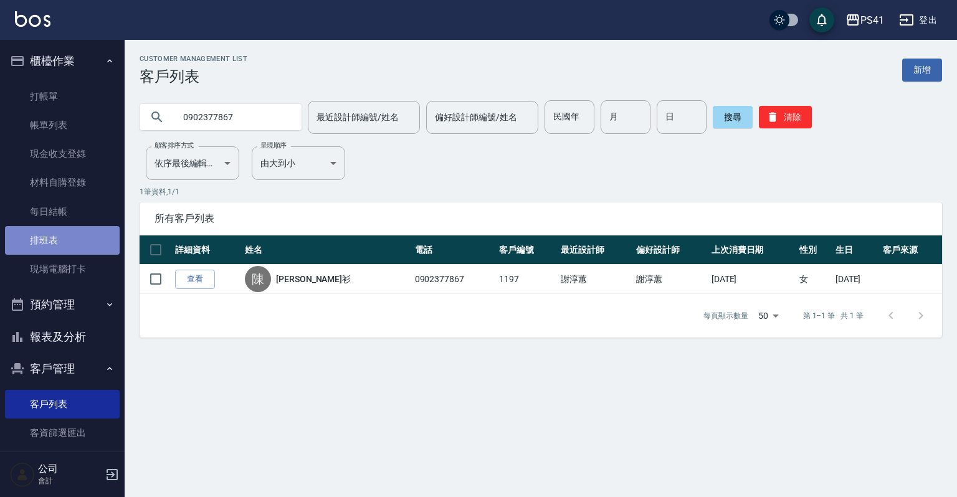
click at [62, 230] on link "排班表" at bounding box center [62, 240] width 115 height 29
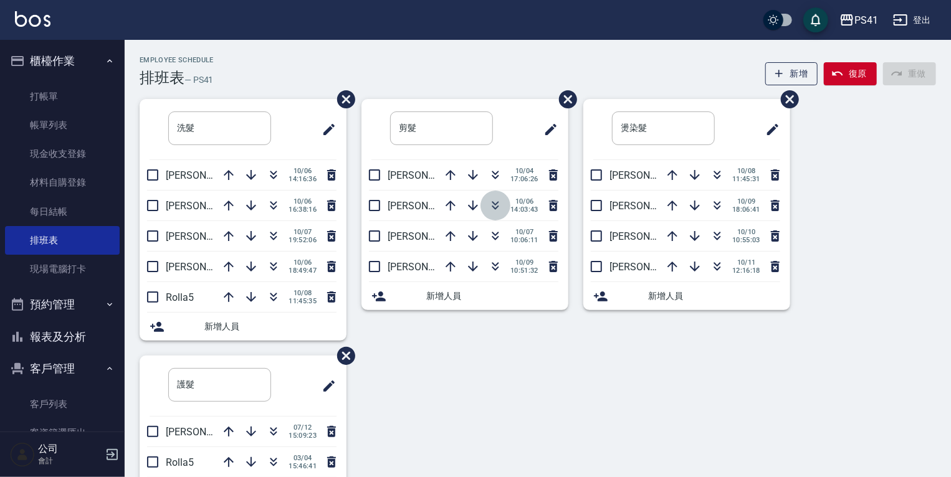
click at [497, 207] on icon "button" at bounding box center [495, 208] width 7 height 4
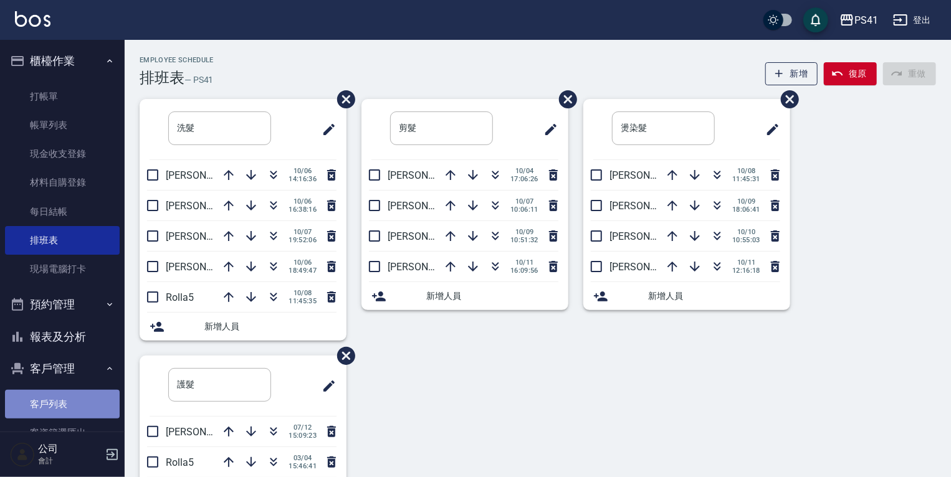
click at [72, 411] on link "客戶列表" at bounding box center [62, 404] width 115 height 29
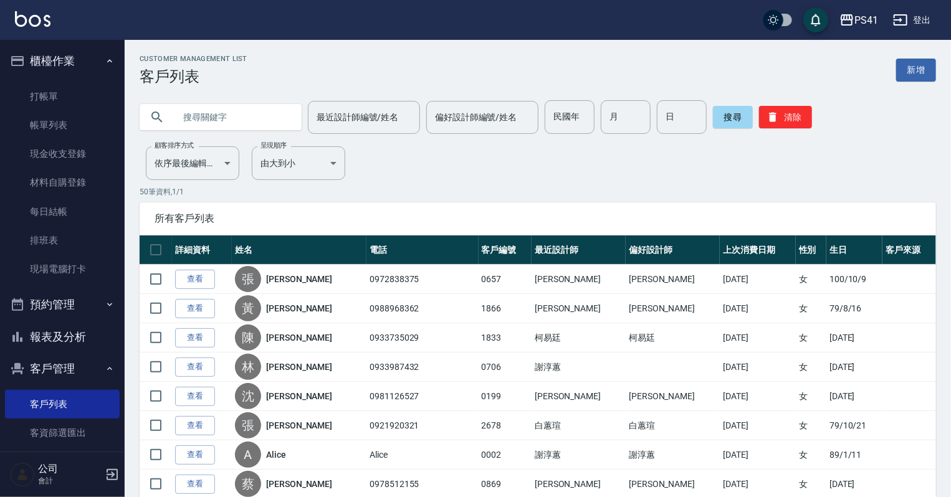
click at [274, 122] on input "text" at bounding box center [232, 117] width 117 height 34
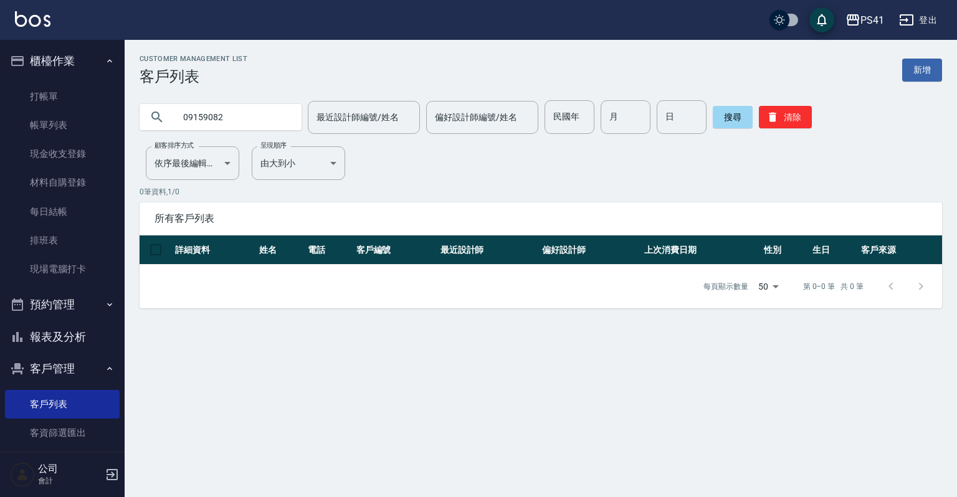
type input "09159082"
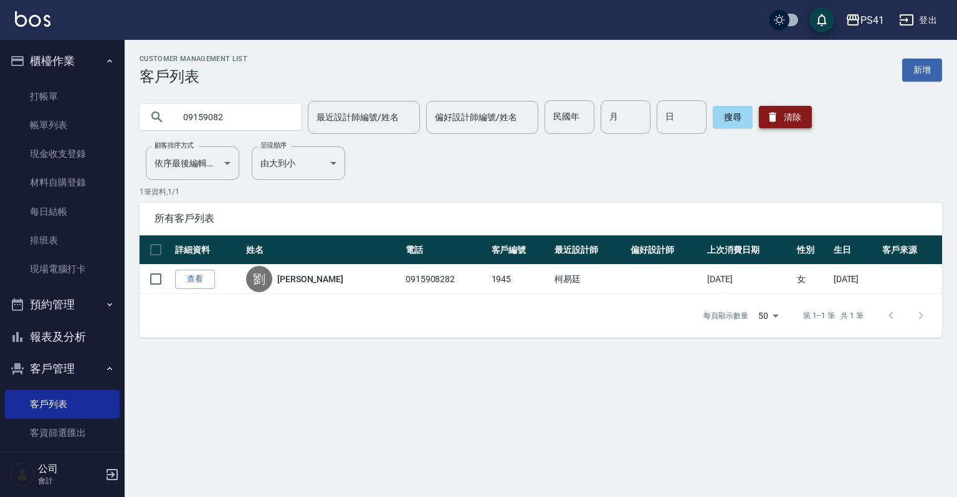
click at [791, 123] on button "清除" at bounding box center [785, 117] width 53 height 22
